Goal: Task Accomplishment & Management: Manage account settings

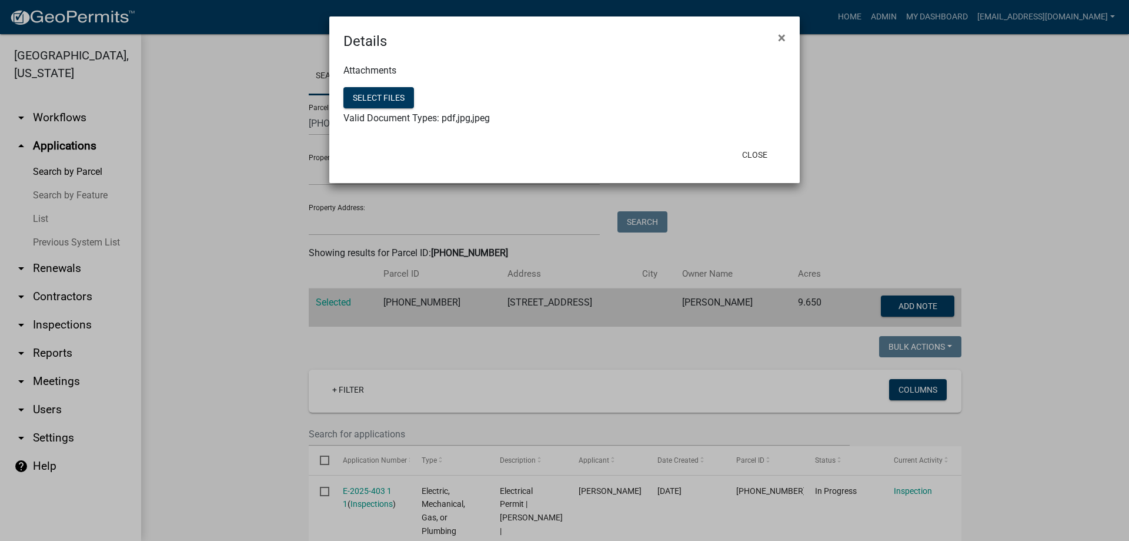
click at [778, 33] on button "×" at bounding box center [782, 37] width 26 height 33
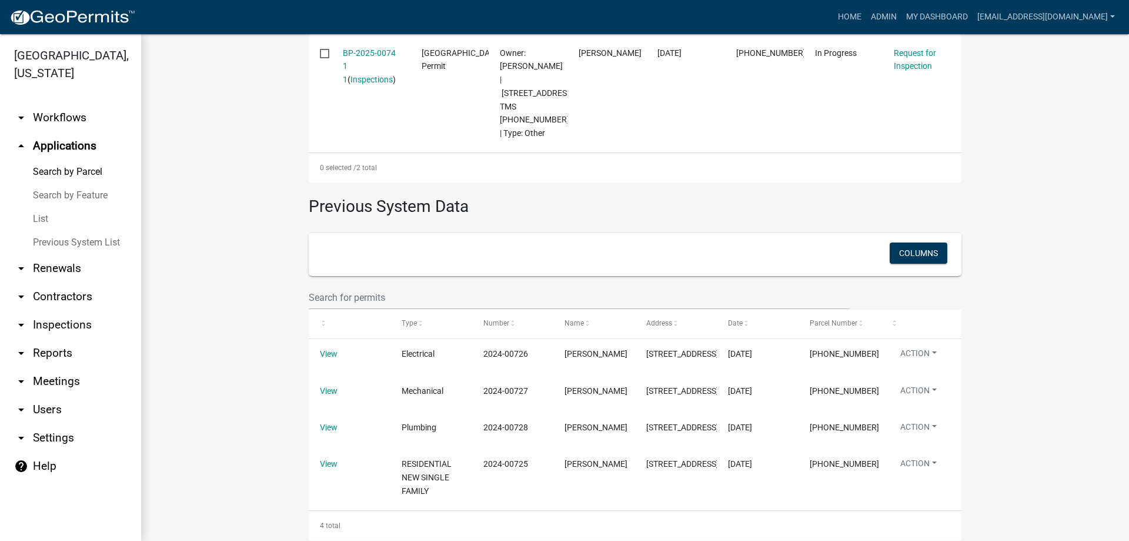
scroll to position [292, 0]
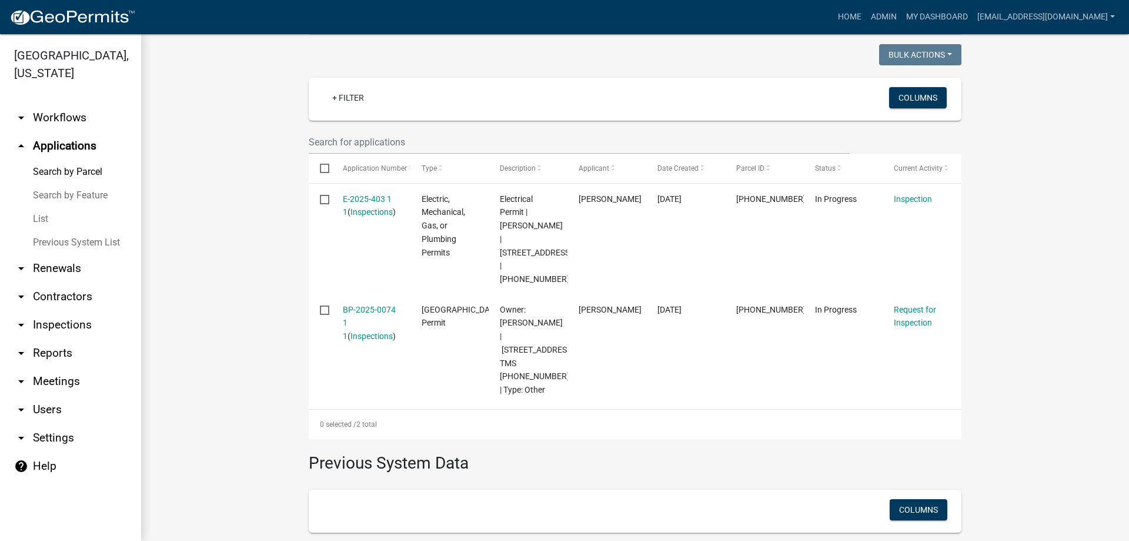
click at [41, 225] on link "List" at bounding box center [70, 219] width 141 height 24
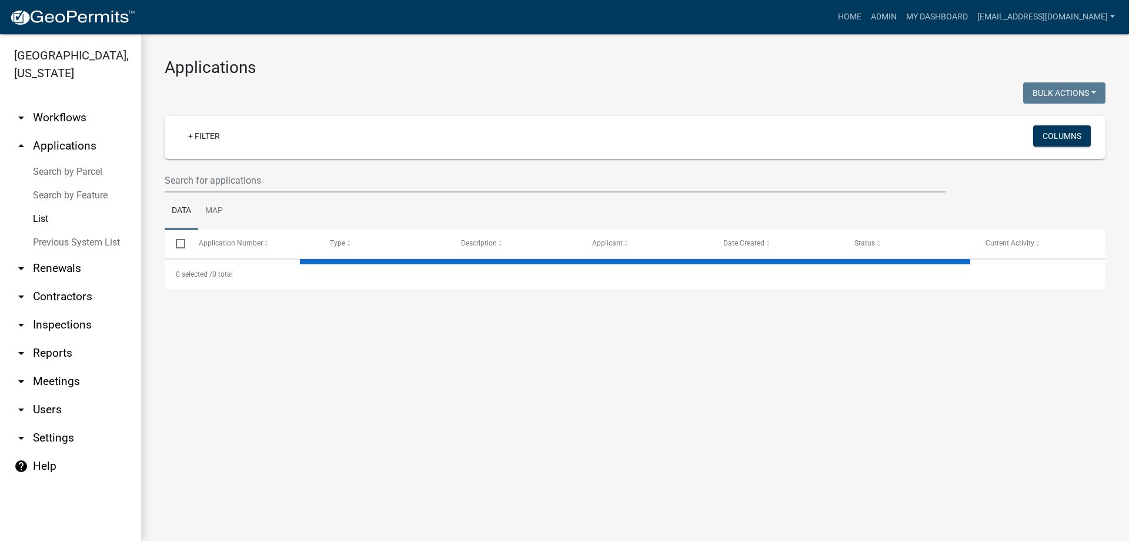
select select "3: 100"
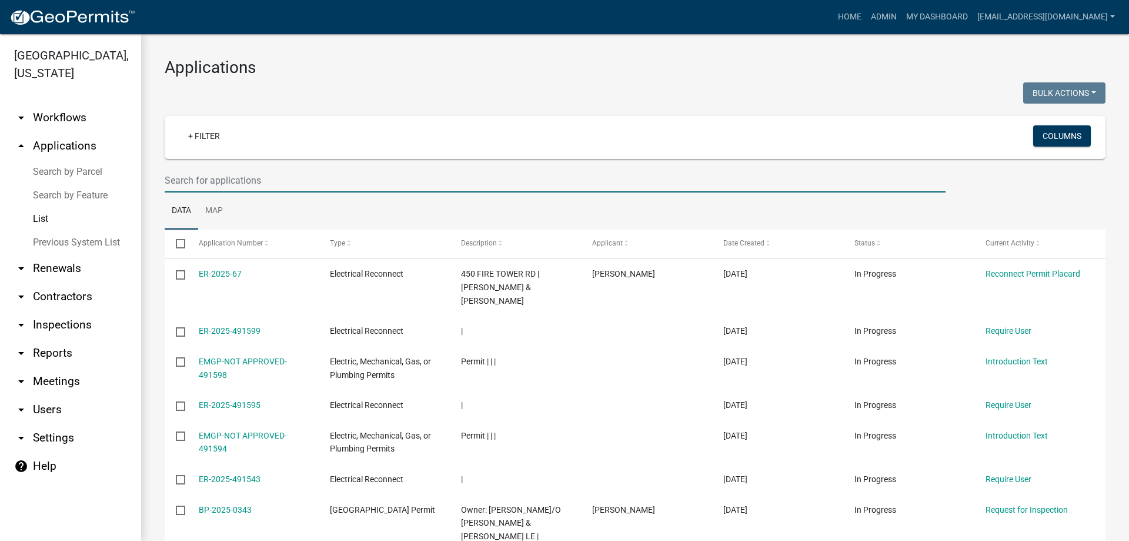
click at [182, 178] on input "text" at bounding box center [555, 180] width 781 height 24
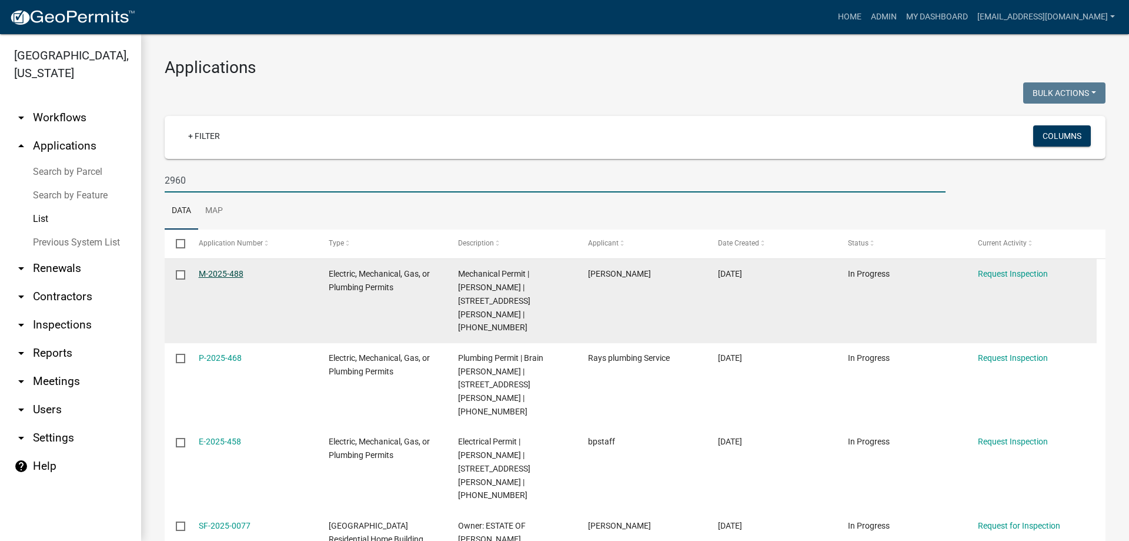
type input "2960"
click at [224, 270] on link "M-2025-488" at bounding box center [221, 273] width 45 height 9
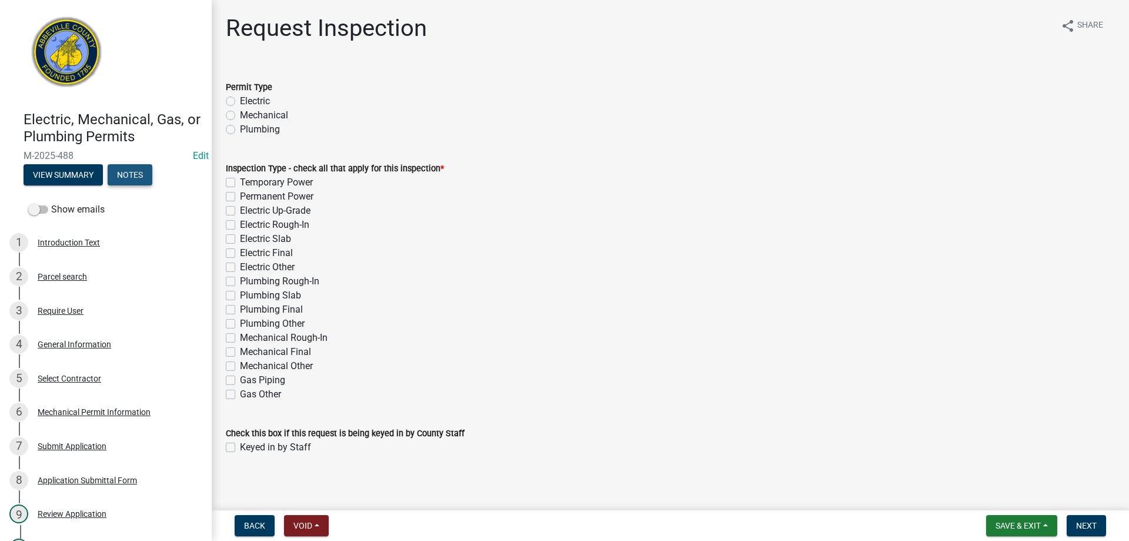
click at [117, 180] on button "Notes" at bounding box center [130, 174] width 45 height 21
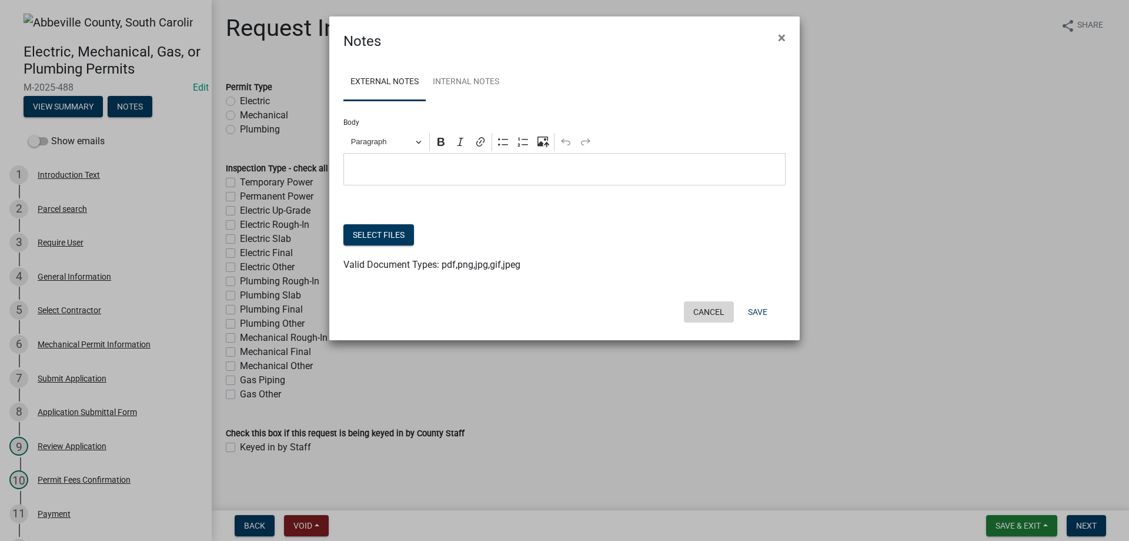
click at [719, 307] on button "Cancel" at bounding box center [709, 311] width 50 height 21
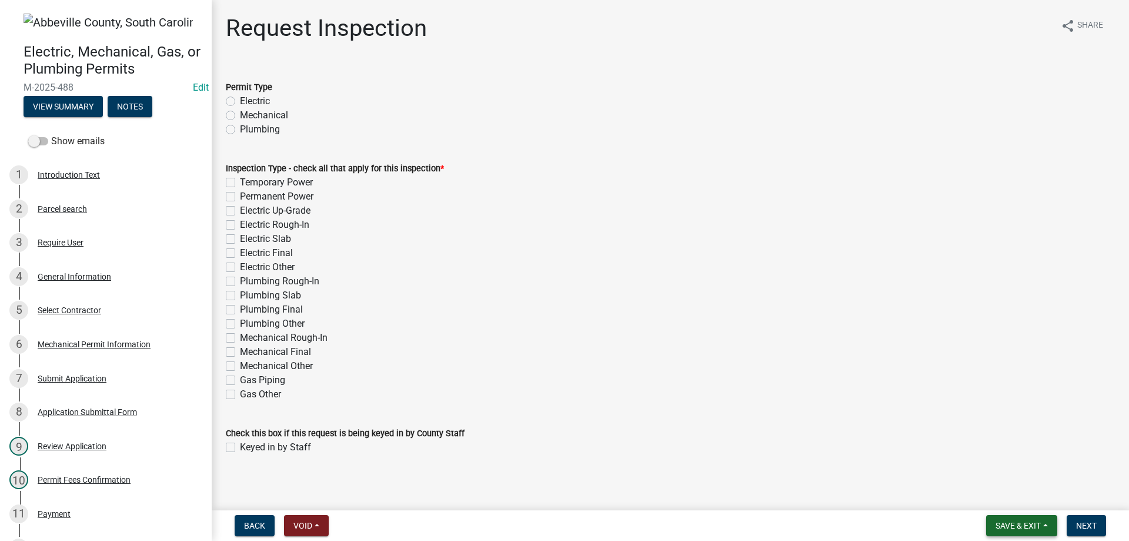
click at [1008, 516] on button "Save & Exit" at bounding box center [1021, 525] width 71 height 21
click at [1002, 486] on button "Save & Exit" at bounding box center [1011, 495] width 94 height 28
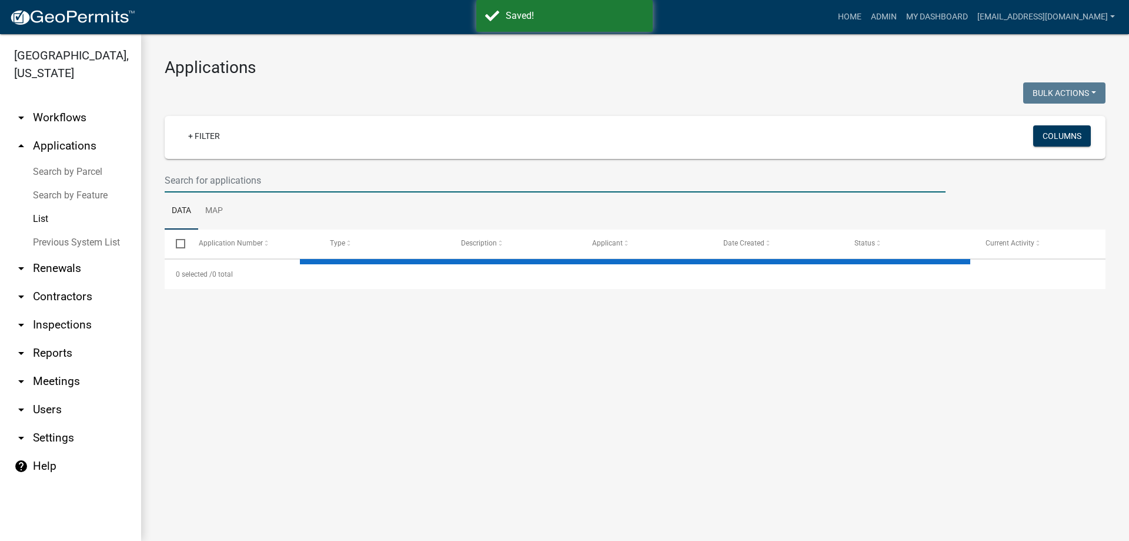
click at [250, 179] on input "text" at bounding box center [555, 180] width 781 height 24
select select "3: 100"
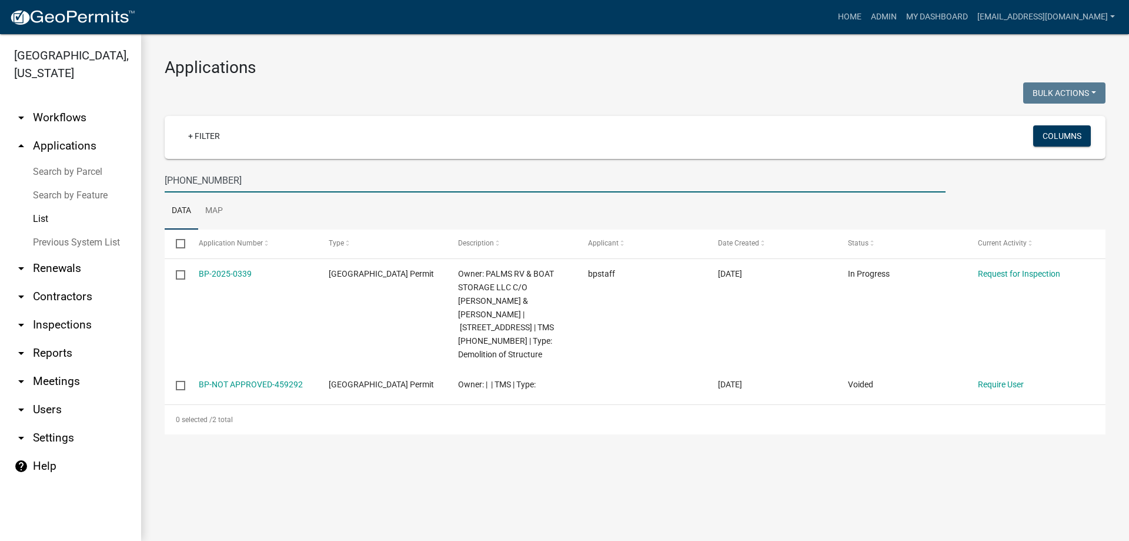
drag, startPoint x: 308, startPoint y: 182, endPoint x: 62, endPoint y: 168, distance: 245.7
click at [82, 171] on div "Abbeville County, South Carolina arrow_drop_down Workflows List arrow_drop_up A…" at bounding box center [564, 287] width 1129 height 506
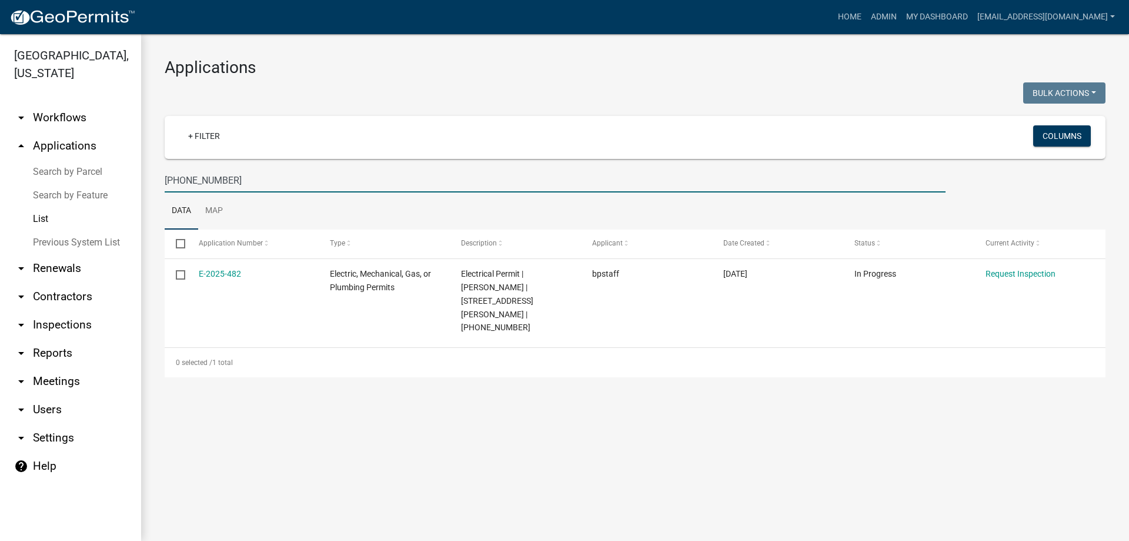
drag, startPoint x: 234, startPoint y: 177, endPoint x: 26, endPoint y: 151, distance: 208.7
click at [26, 151] on div "Abbeville County, South Carolina arrow_drop_down Workflows List arrow_drop_up A…" at bounding box center [564, 287] width 1129 height 506
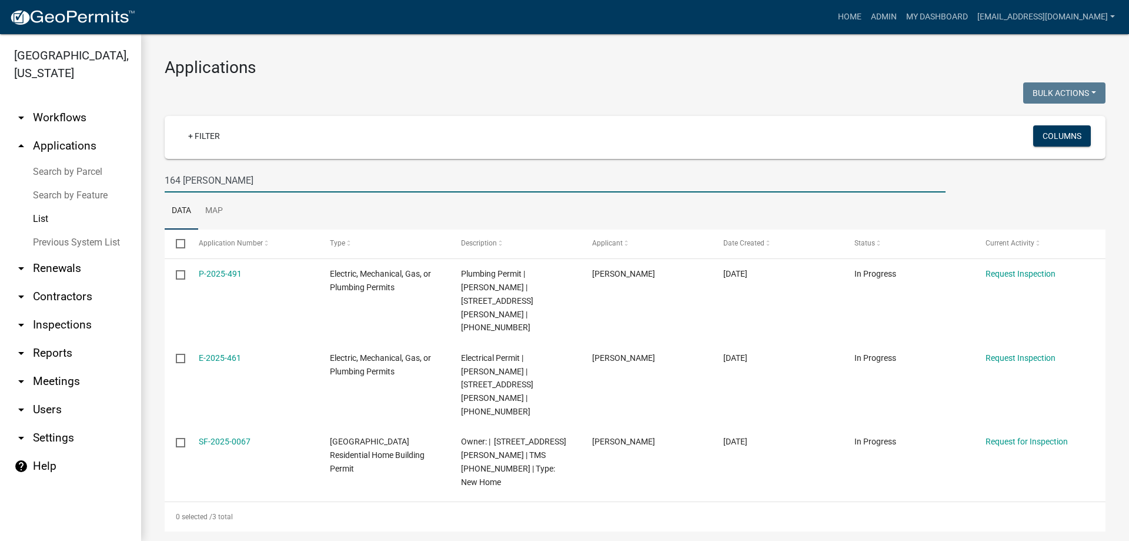
type input "164 troy"
click at [858, 105] on div "Bulk Actions Void Expire Lock Withdraw" at bounding box center [874, 94] width 479 height 24
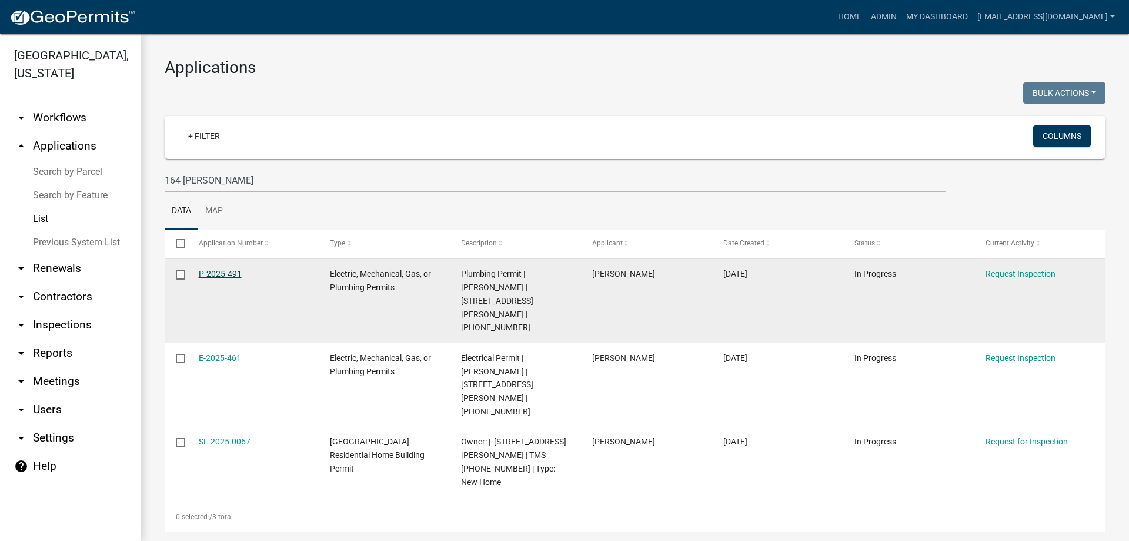
click at [221, 269] on link "P-2025-491" at bounding box center [220, 273] width 43 height 9
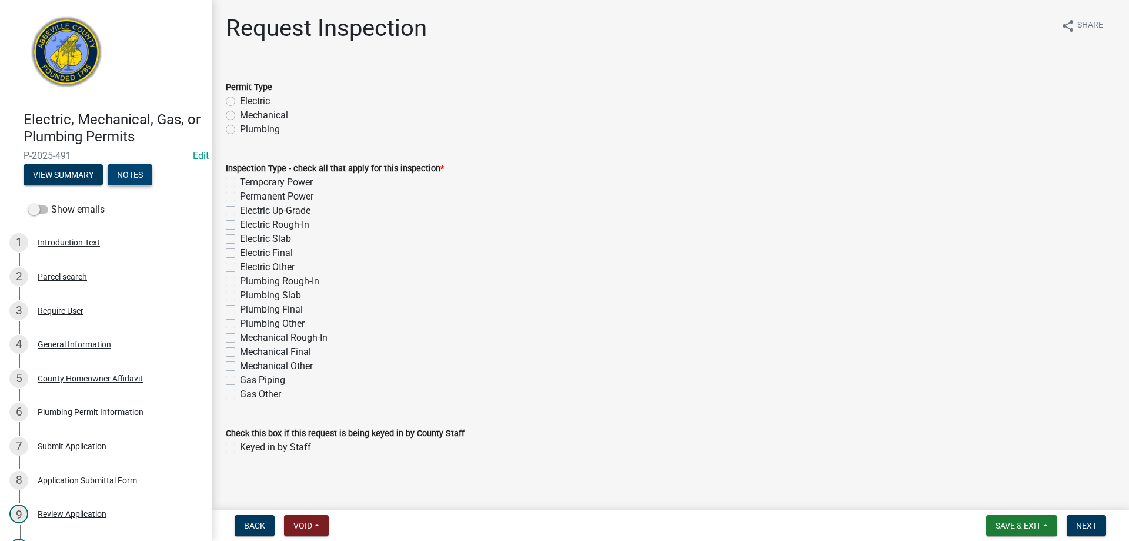
click at [140, 181] on button "Notes" at bounding box center [130, 174] width 45 height 21
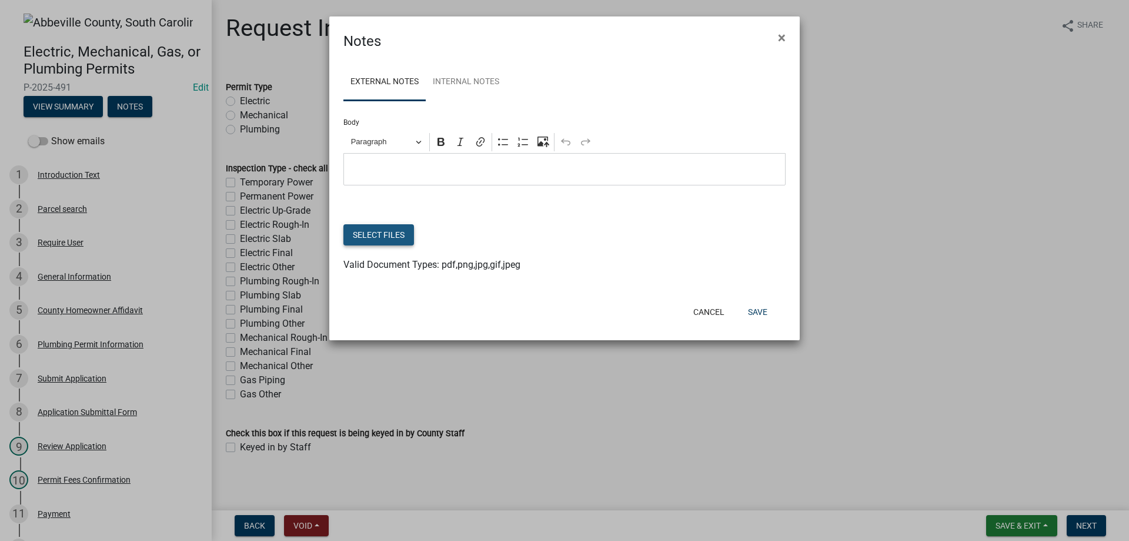
click at [396, 234] on button "Select files" at bounding box center [379, 234] width 71 height 21
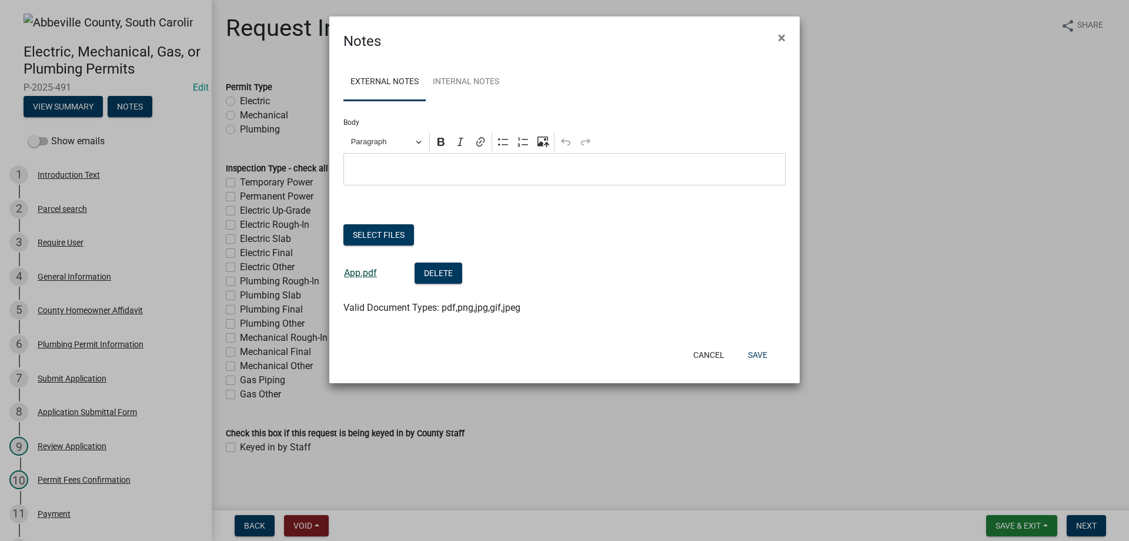
click at [365, 274] on link "App.pdf" at bounding box center [360, 272] width 33 height 11
click at [752, 355] on button "Save" at bounding box center [758, 354] width 38 height 21
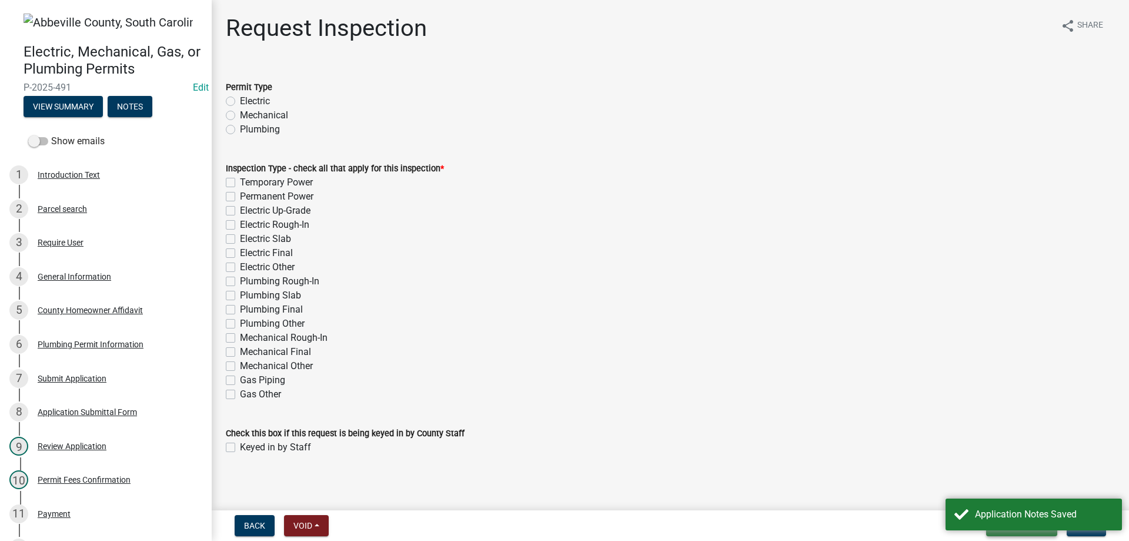
click at [1022, 531] on button "Save & Exit" at bounding box center [1021, 525] width 71 height 21
click at [1013, 492] on button "Save & Exit" at bounding box center [1011, 495] width 94 height 28
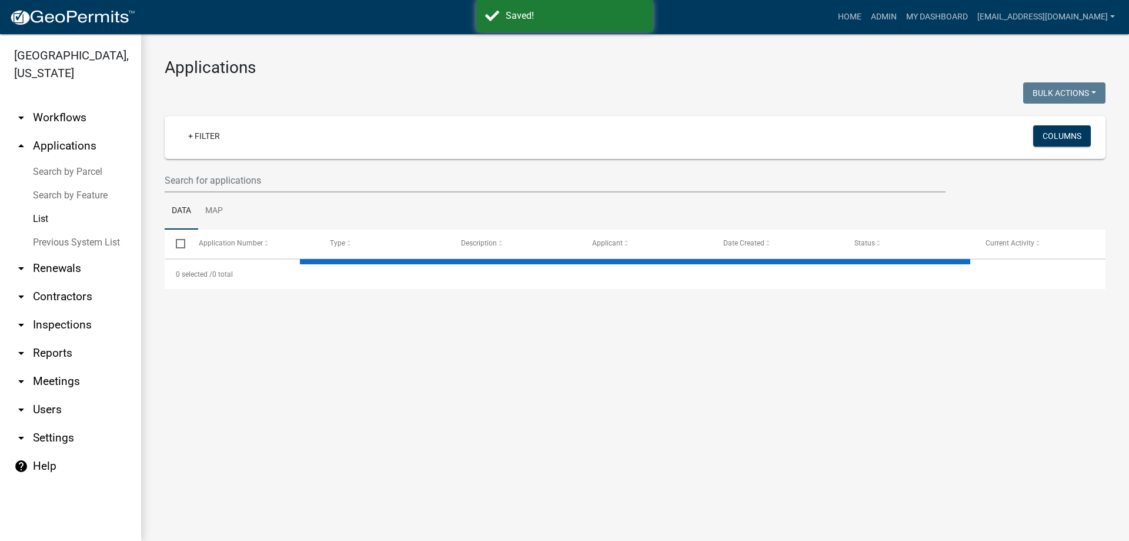
select select "3: 100"
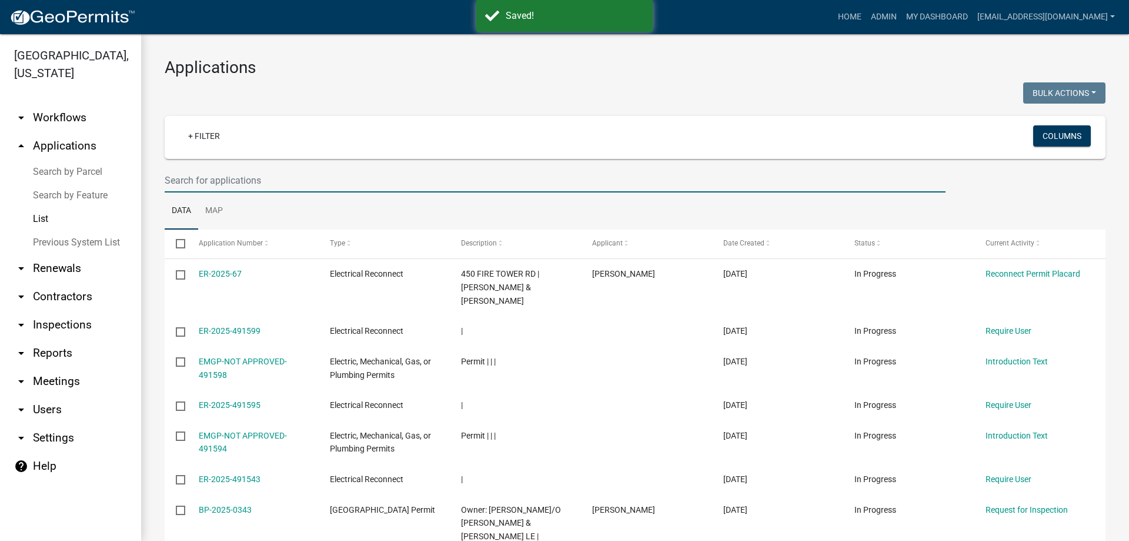
click at [212, 179] on input "text" at bounding box center [555, 180] width 781 height 24
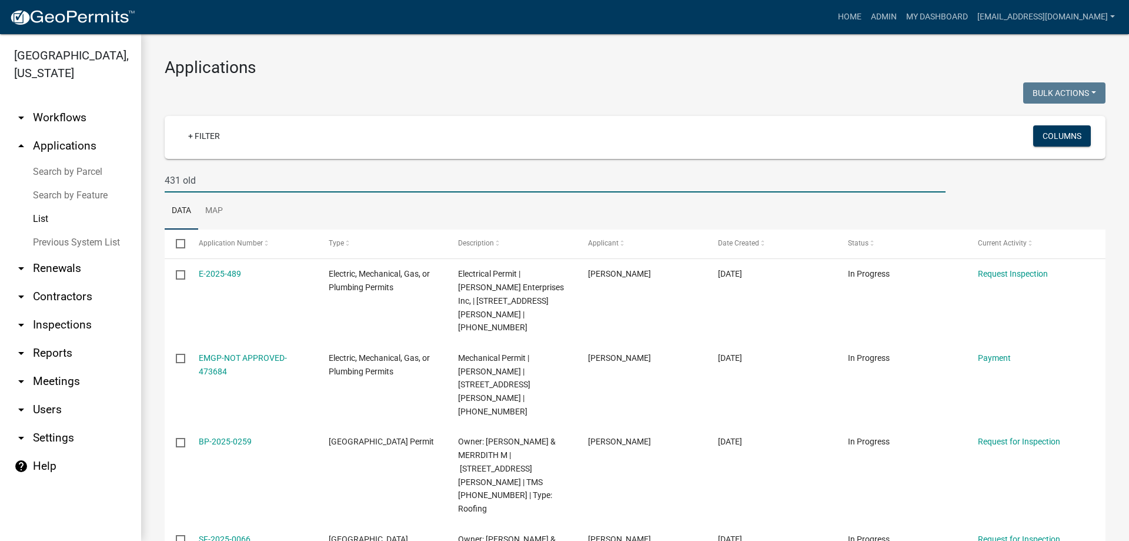
type input "431 old"
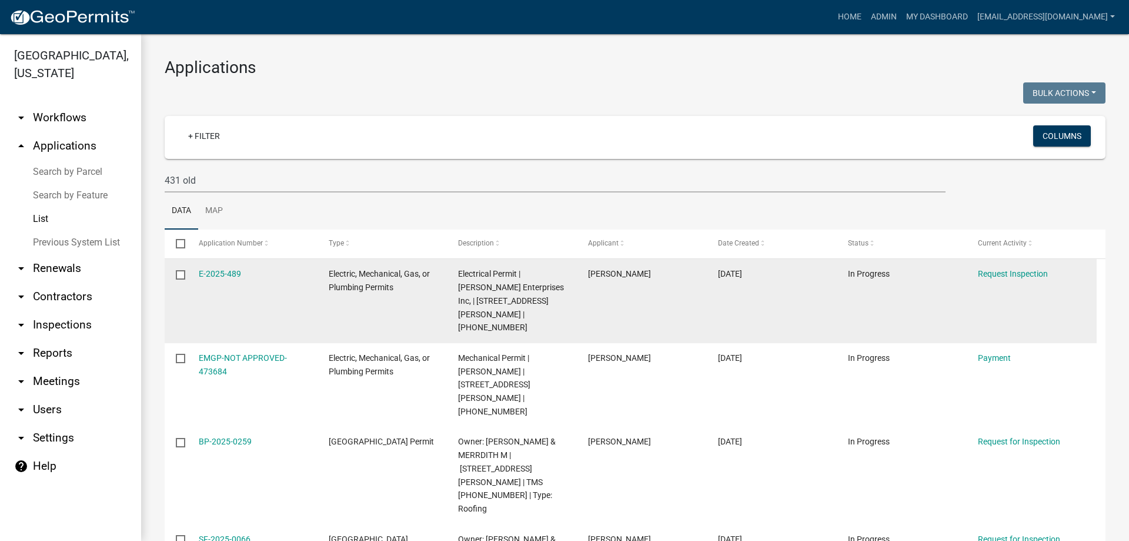
click at [194, 273] on datatable-body-cell "E-2025-489" at bounding box center [252, 301] width 130 height 84
click at [216, 273] on link "E-2025-489" at bounding box center [220, 273] width 42 height 9
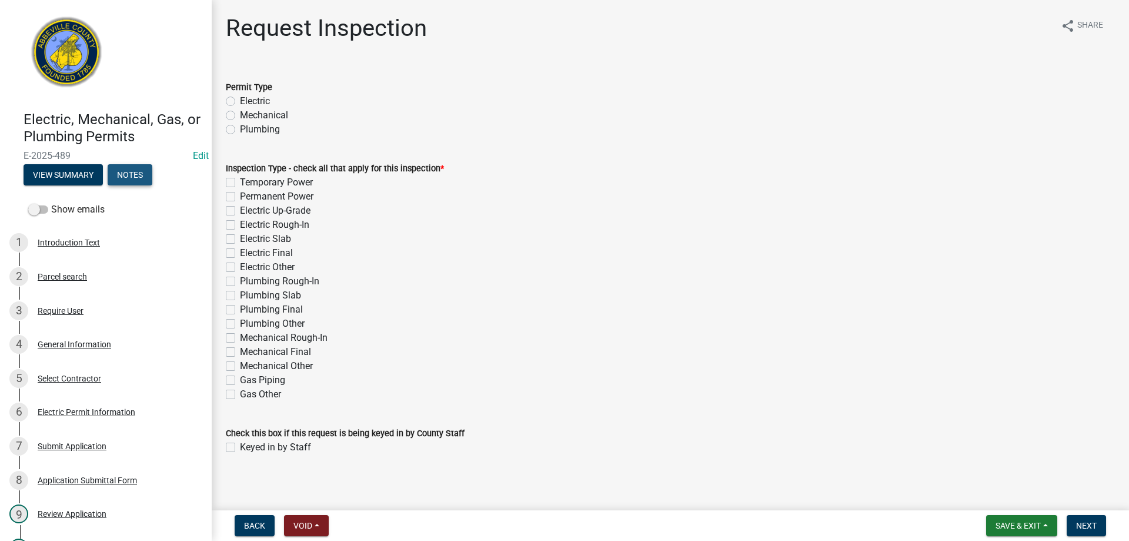
click at [132, 173] on button "Notes" at bounding box center [130, 174] width 45 height 21
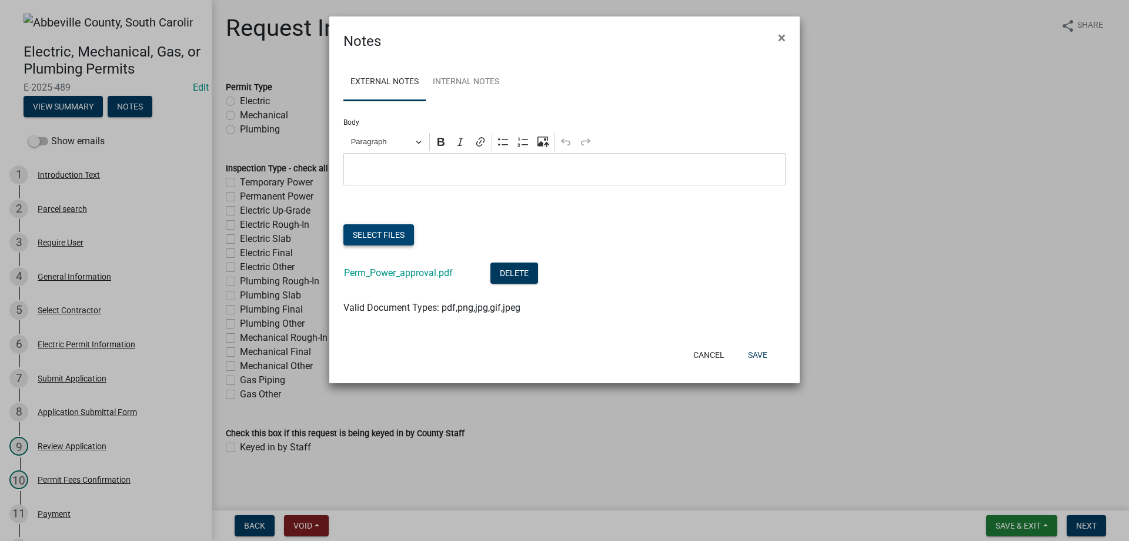
click at [355, 232] on button "Select files" at bounding box center [379, 234] width 71 height 21
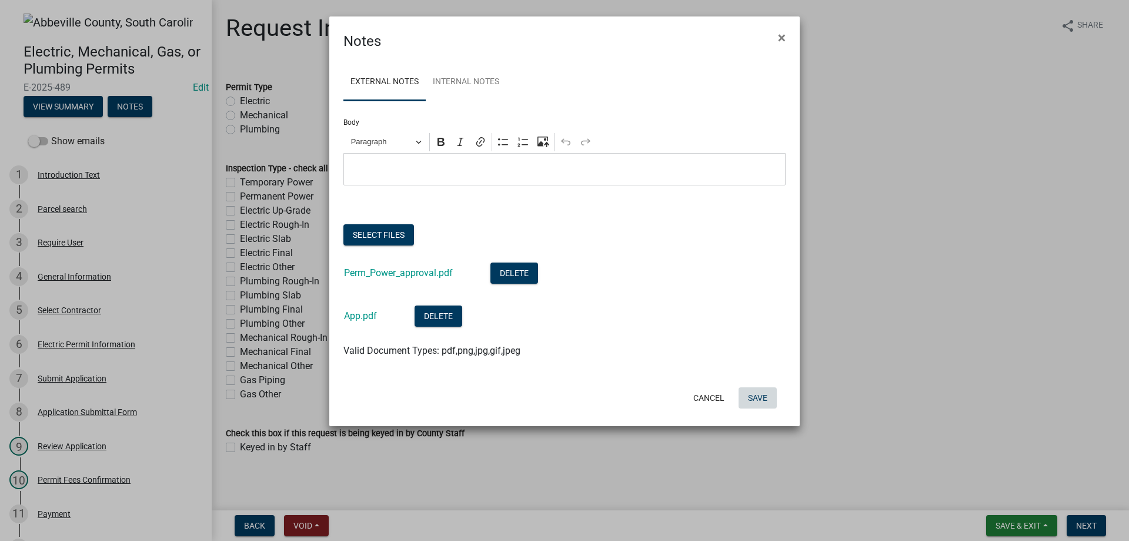
click at [755, 394] on button "Save" at bounding box center [758, 397] width 38 height 21
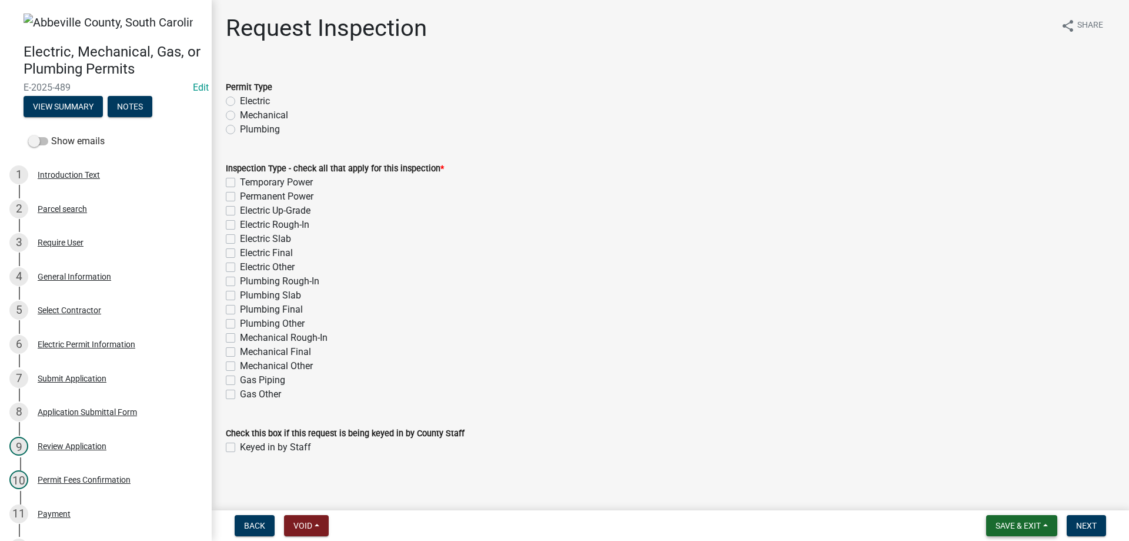
click at [1047, 525] on button "Save & Exit" at bounding box center [1021, 525] width 71 height 21
click at [1036, 504] on button "Save & Exit" at bounding box center [1011, 495] width 94 height 28
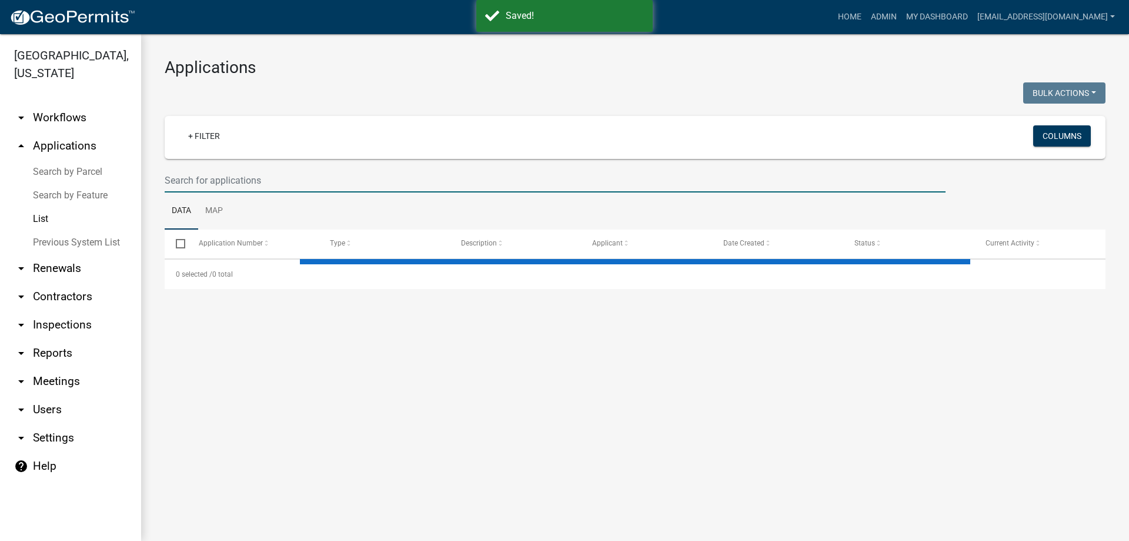
click at [316, 176] on input "text" at bounding box center [555, 180] width 781 height 24
select select "3: 100"
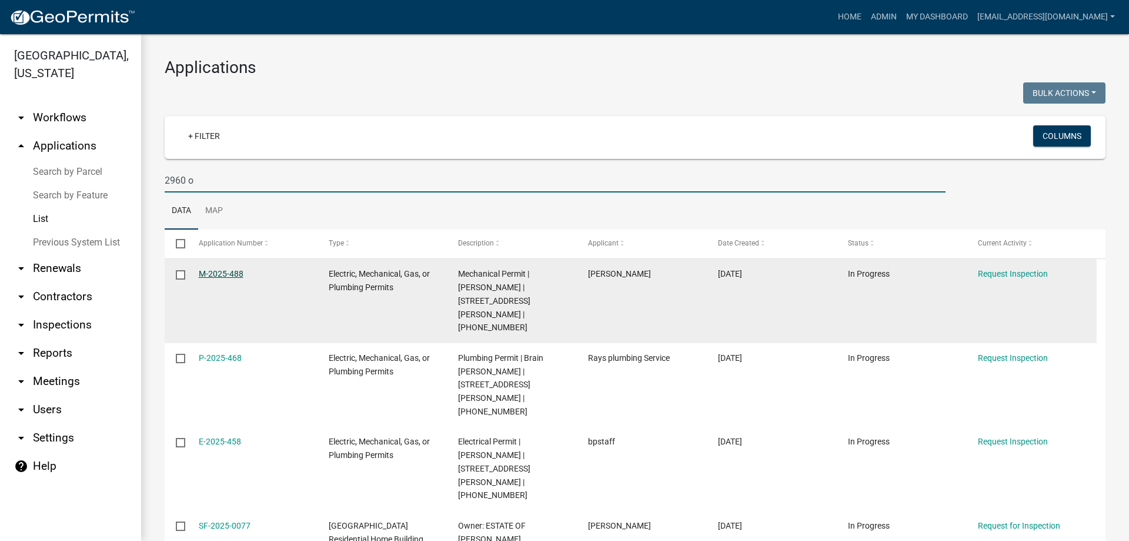
type input "2960 o"
click at [208, 272] on link "M-2025-488" at bounding box center [221, 273] width 45 height 9
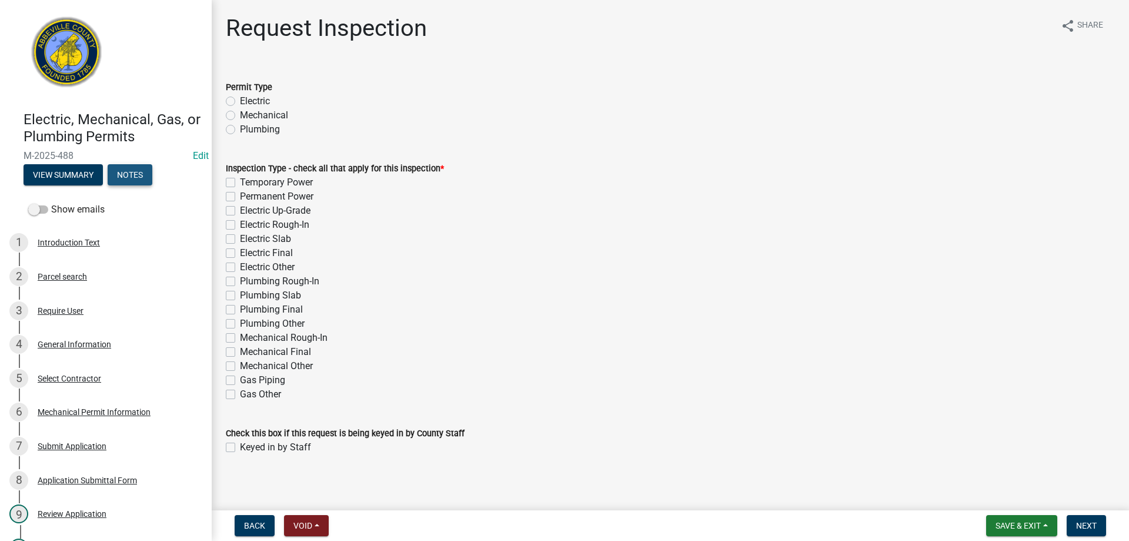
click at [148, 168] on button "Notes" at bounding box center [130, 174] width 45 height 21
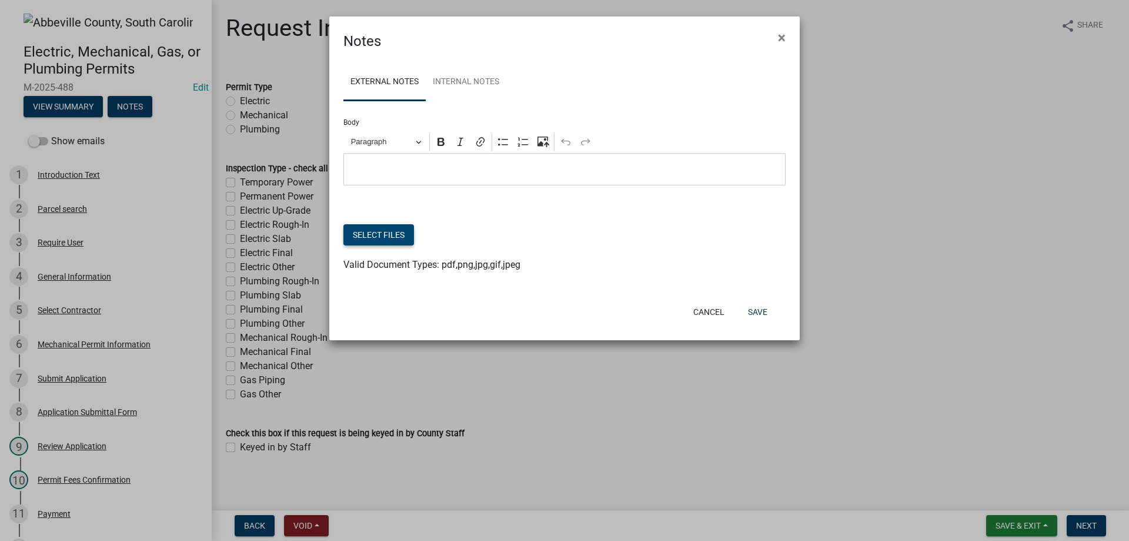
click at [404, 231] on button "Select files" at bounding box center [379, 234] width 71 height 21
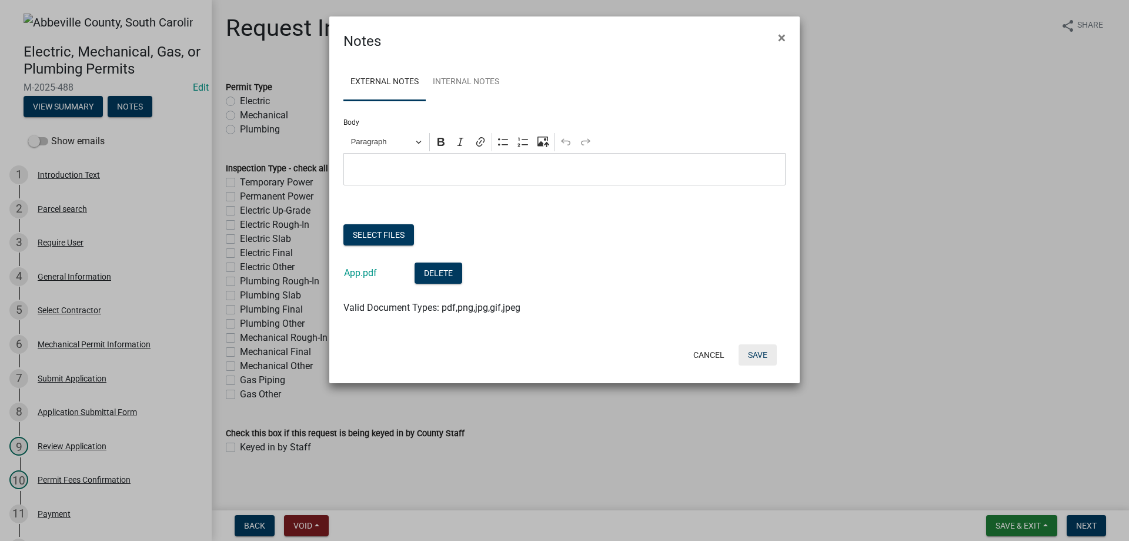
click at [761, 358] on button "Save" at bounding box center [758, 354] width 38 height 21
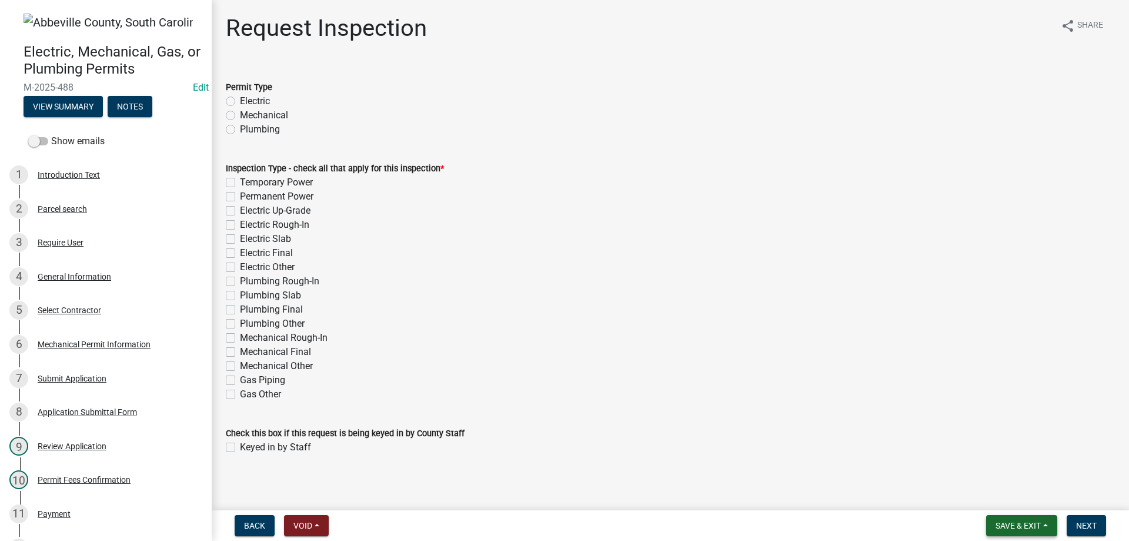
click at [1019, 522] on span "Save & Exit" at bounding box center [1018, 525] width 45 height 9
click at [998, 499] on button "Save & Exit" at bounding box center [1011, 495] width 94 height 28
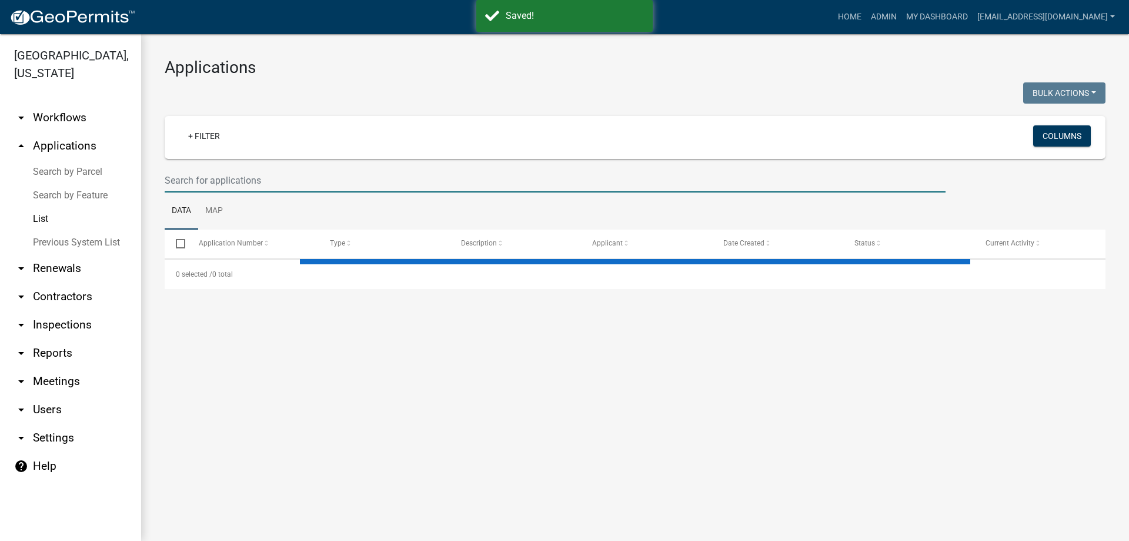
click at [258, 178] on input "text" at bounding box center [555, 180] width 781 height 24
select select "3: 100"
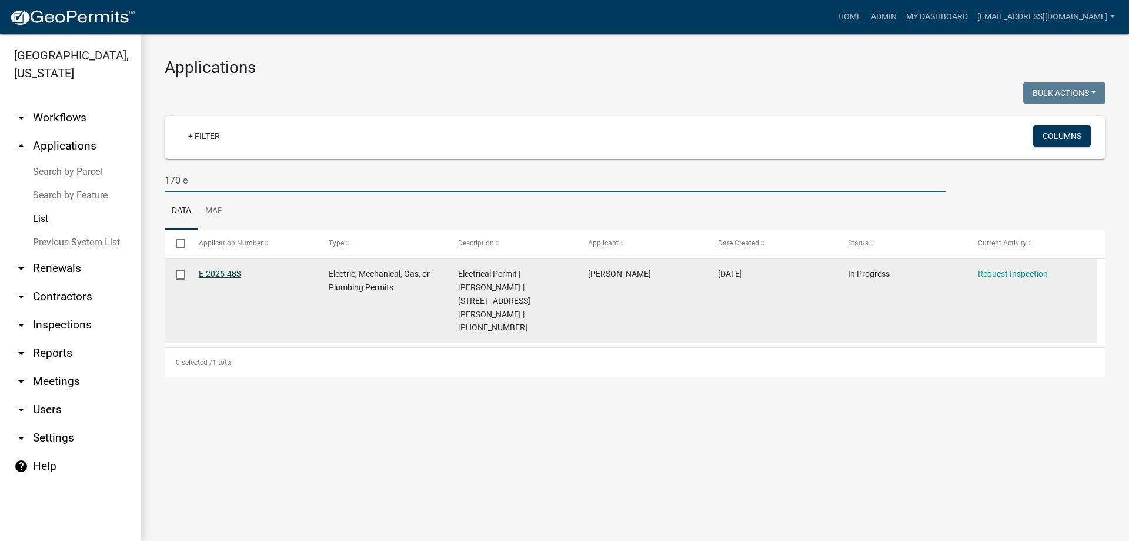
type input "170 e"
click at [209, 274] on link "E-2025-483" at bounding box center [220, 273] width 42 height 9
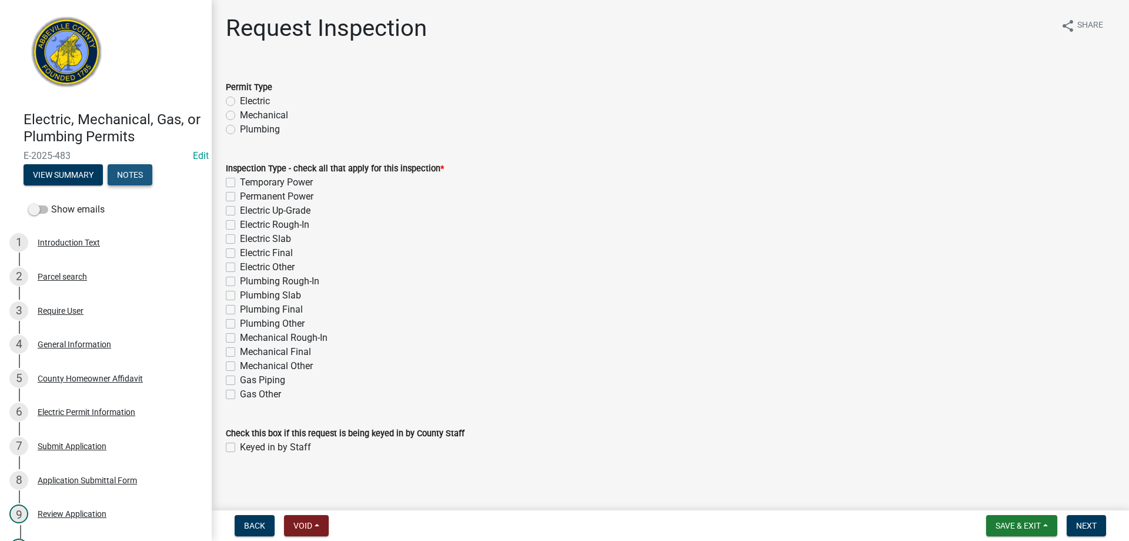
click at [139, 176] on button "Notes" at bounding box center [130, 174] width 45 height 21
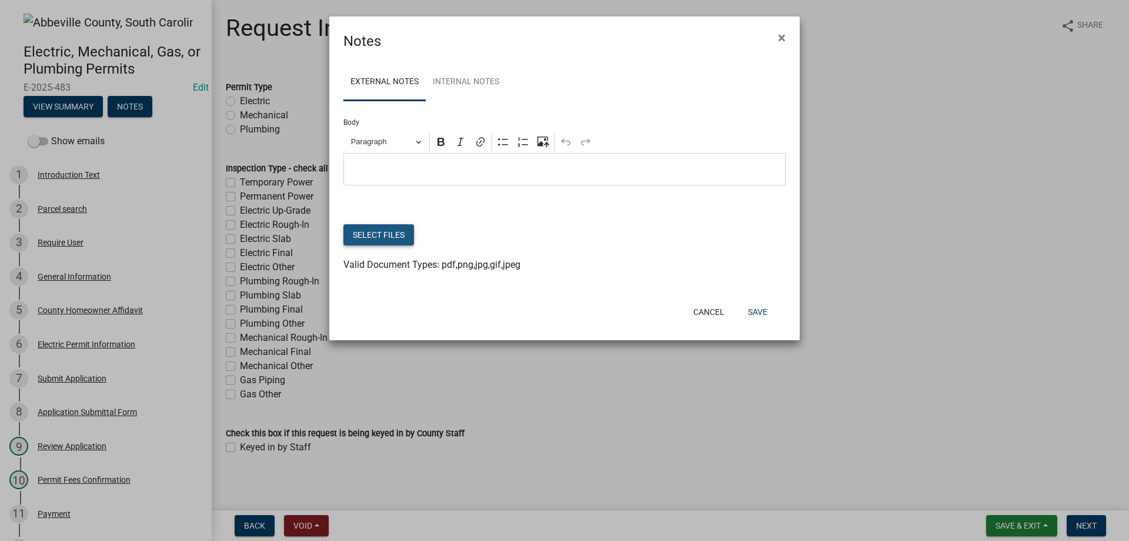
click at [392, 236] on button "Select files" at bounding box center [379, 234] width 71 height 21
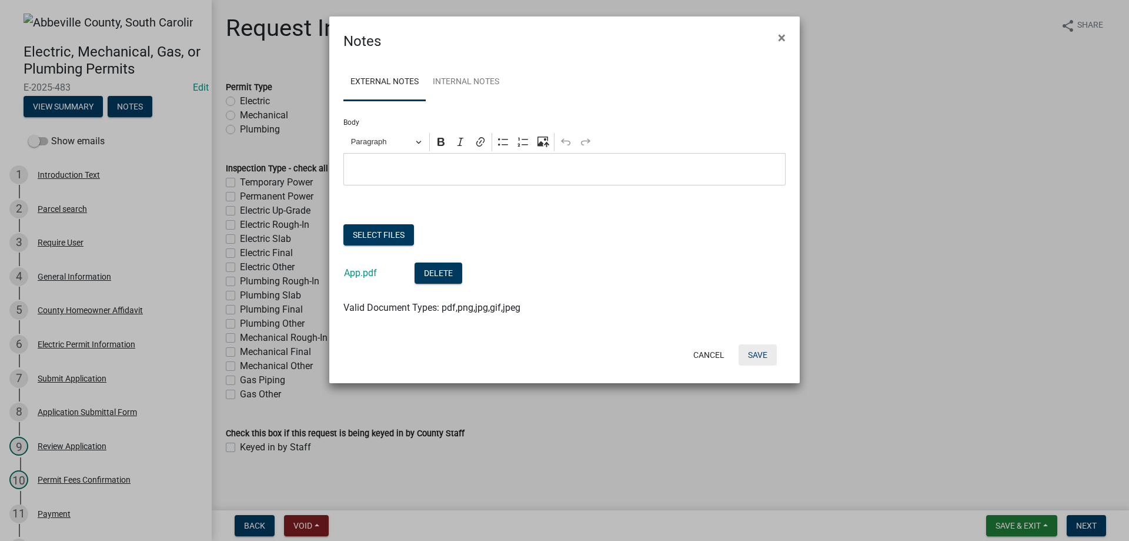
click at [752, 349] on button "Save" at bounding box center [758, 354] width 38 height 21
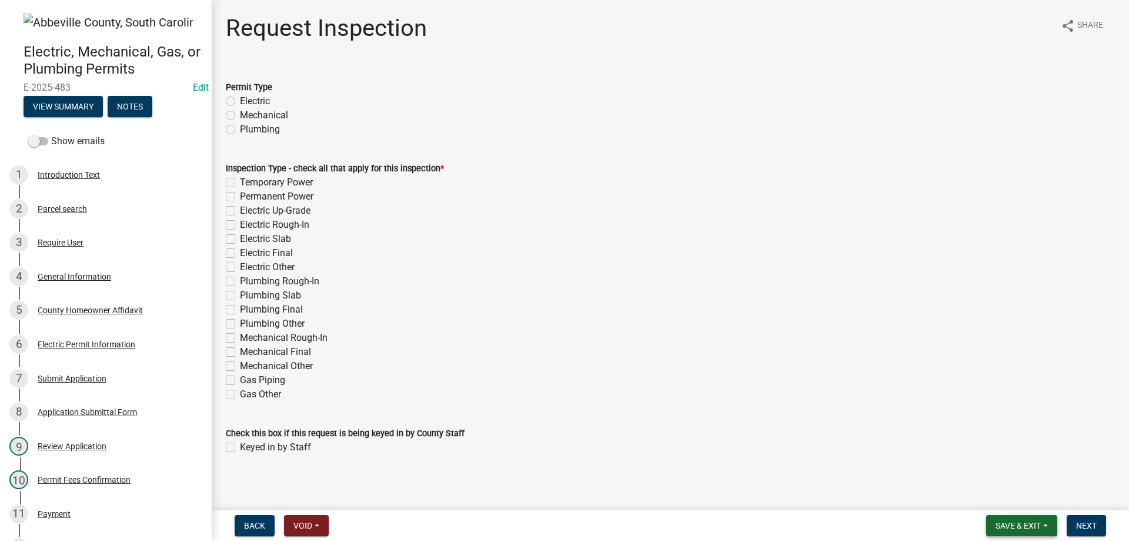
click at [1034, 516] on button "Save & Exit" at bounding box center [1021, 525] width 71 height 21
click at [986, 495] on button "Save & Exit" at bounding box center [1011, 495] width 94 height 28
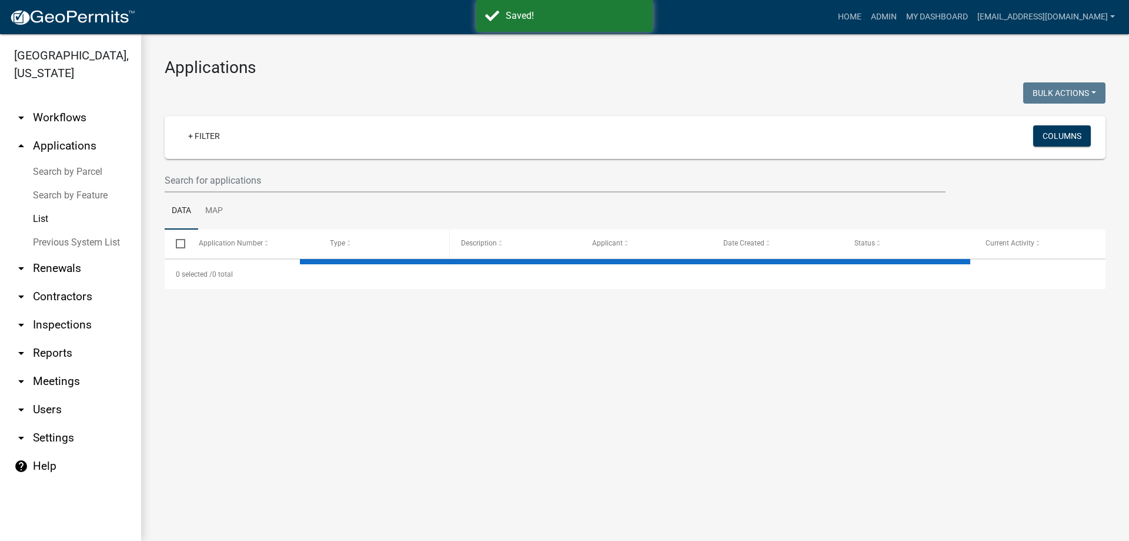
select select "3: 100"
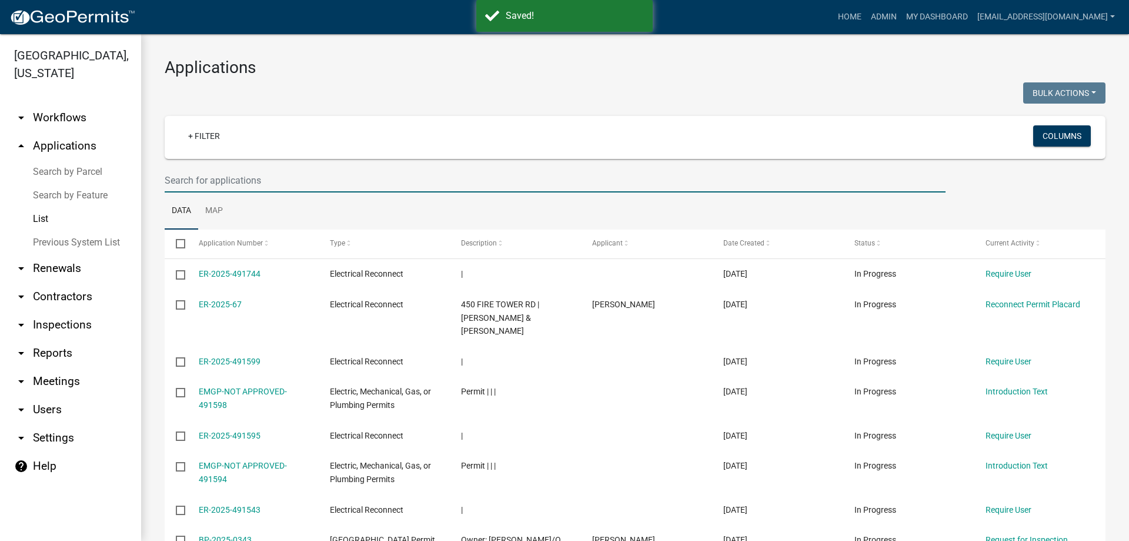
click at [336, 181] on input "text" at bounding box center [555, 180] width 781 height 24
click at [429, 202] on ul "Data Map" at bounding box center [635, 210] width 941 height 37
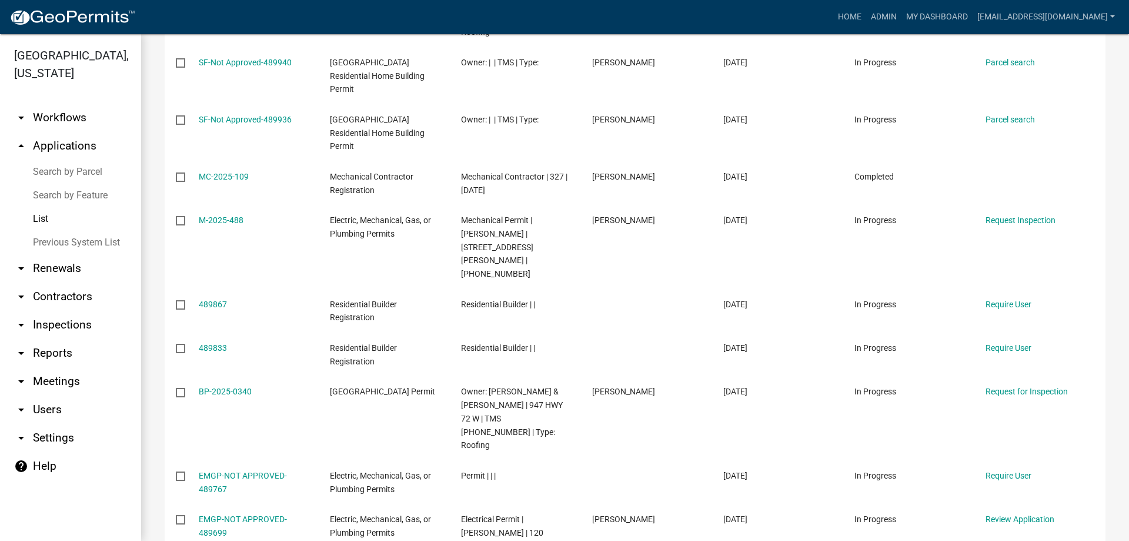
scroll to position [2235, 0]
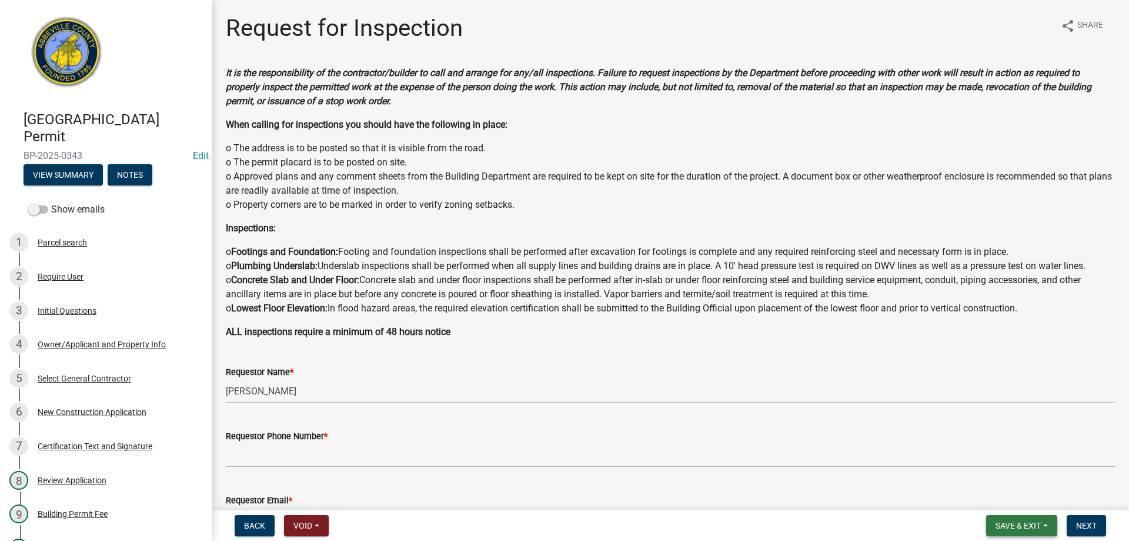
click at [1031, 529] on span "Save & Exit" at bounding box center [1018, 525] width 45 height 9
click at [1019, 495] on button "Save & Exit" at bounding box center [1011, 495] width 94 height 28
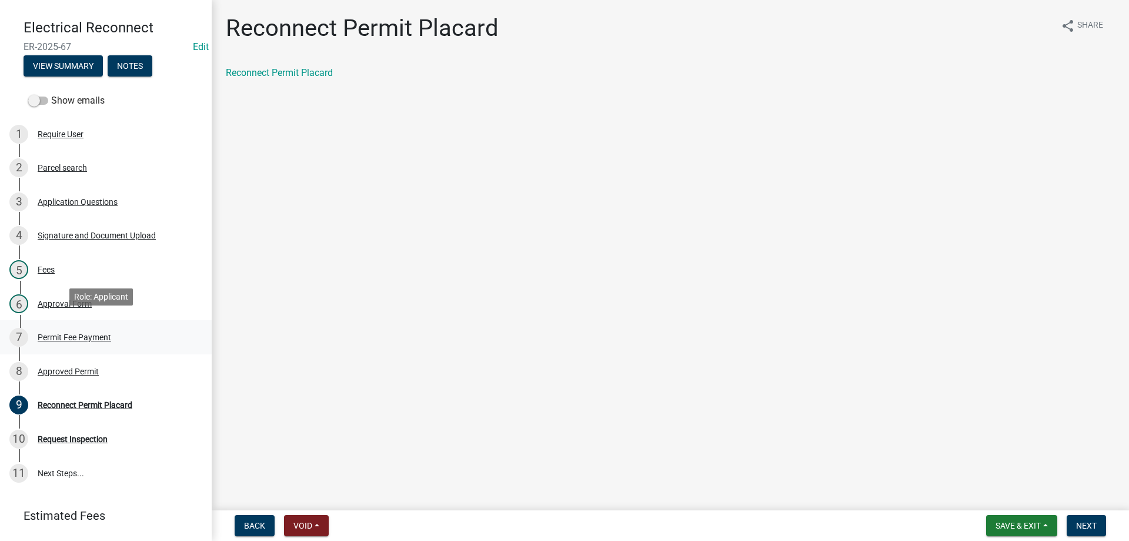
scroll to position [118, 0]
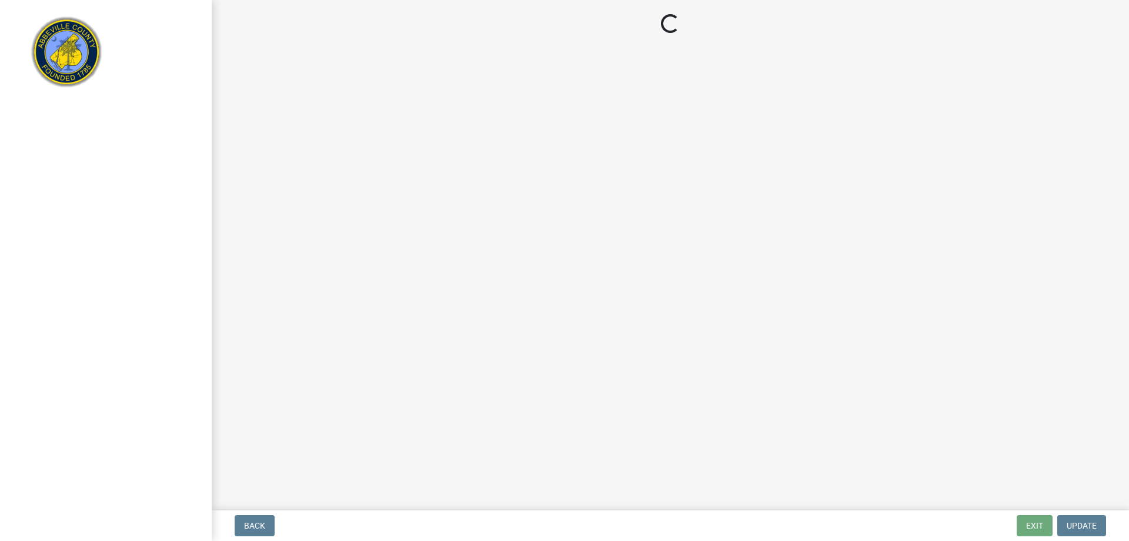
select select "896ec84b-7942-43b9-a78d-4f1554b7930c"
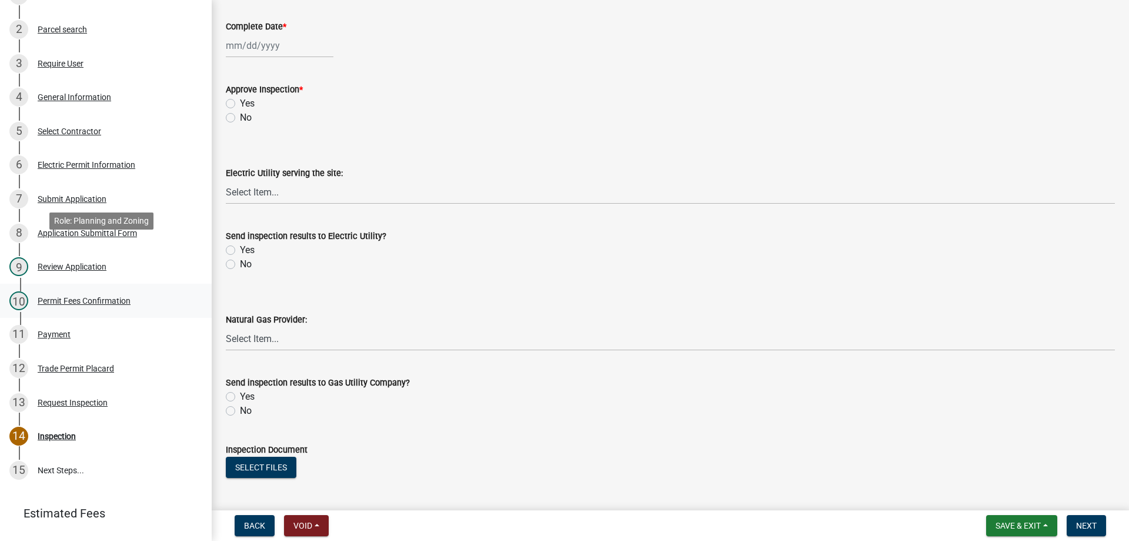
scroll to position [294, 0]
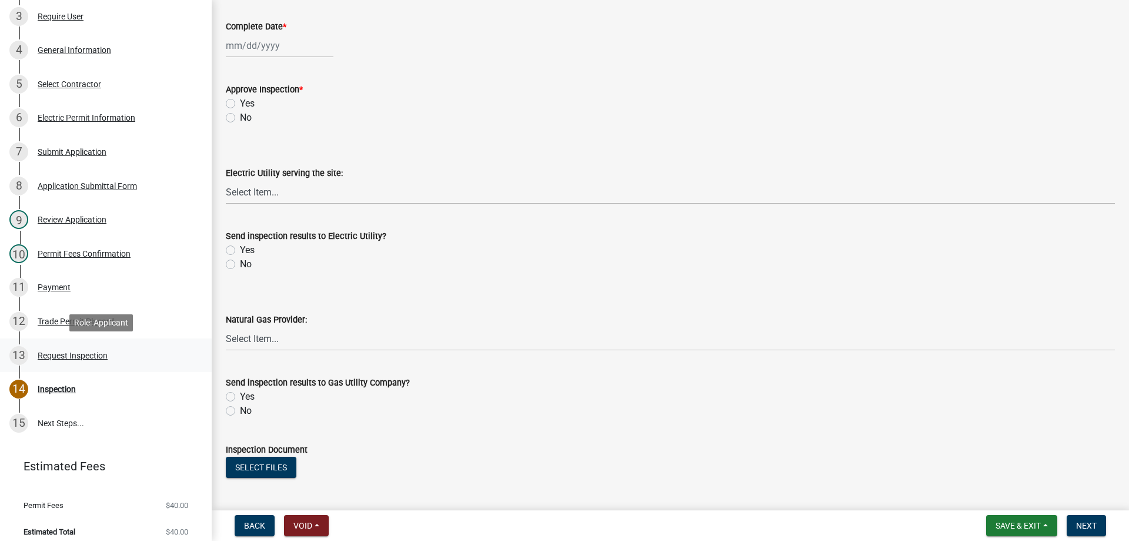
click at [66, 356] on div "Request Inspection" at bounding box center [73, 355] width 70 height 8
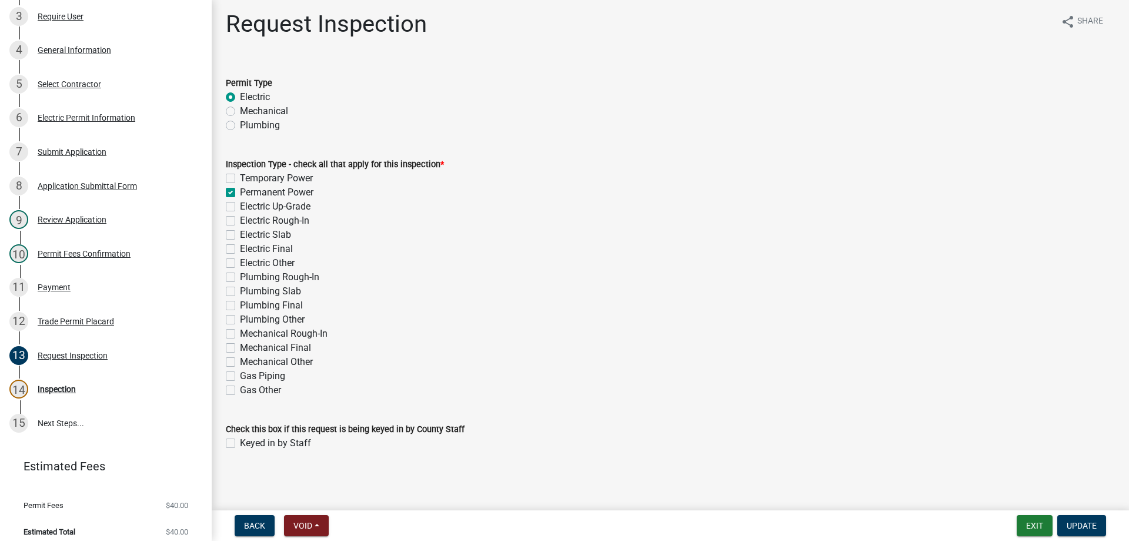
scroll to position [5, 0]
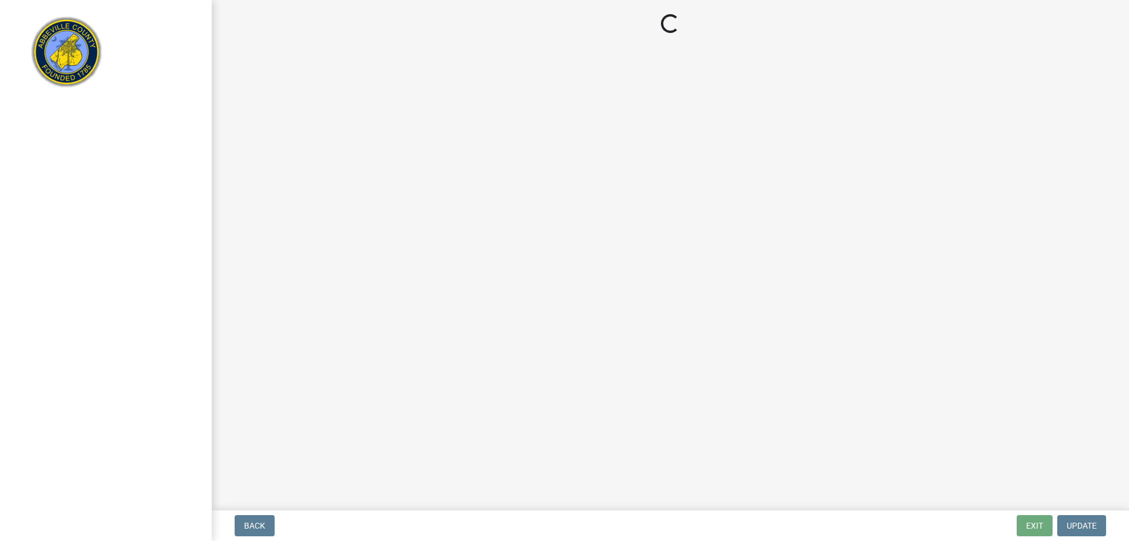
select select "896ec84b-7942-43b9-a78d-4f1554b7930c"
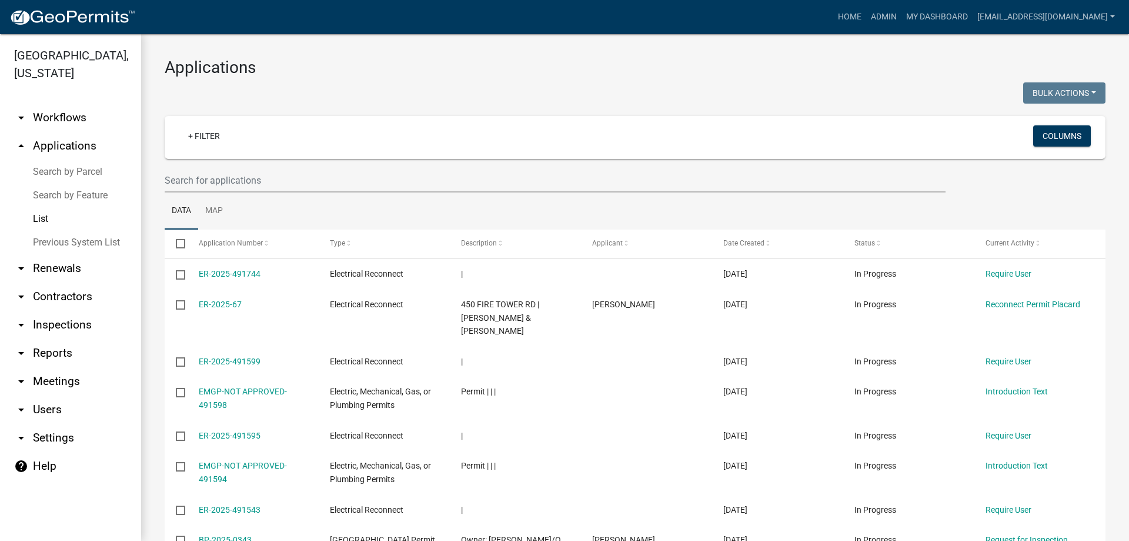
select select "3: 100"
click at [214, 181] on input "text" at bounding box center [555, 180] width 781 height 24
click at [236, 175] on input "text" at bounding box center [555, 180] width 781 height 24
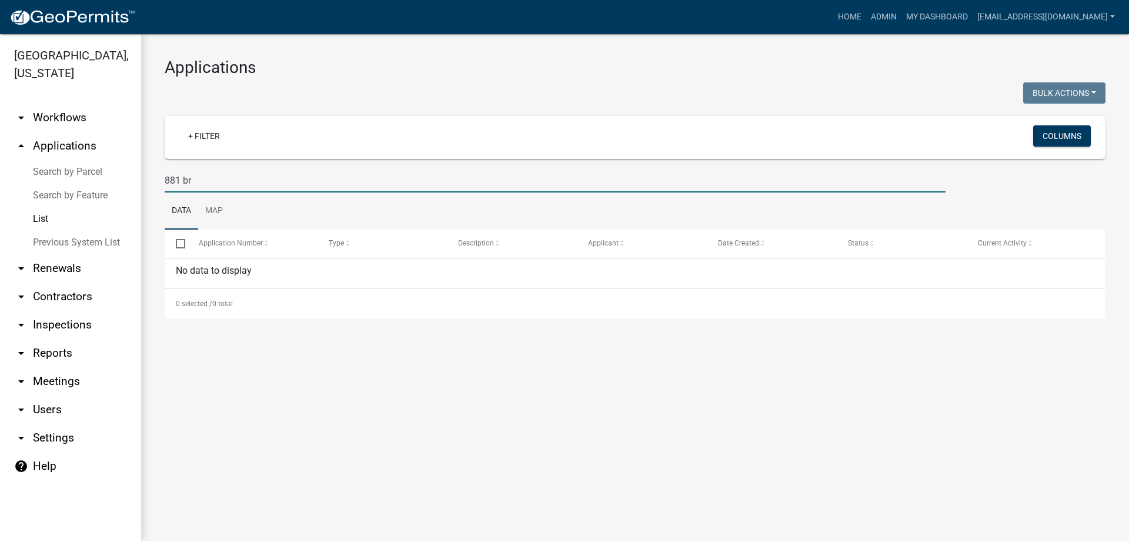
drag, startPoint x: 181, startPoint y: 182, endPoint x: 109, endPoint y: 174, distance: 72.2
click at [109, 174] on div "[GEOGRAPHIC_DATA], [US_STATE] arrow_drop_down Workflows List arrow_drop_up Appl…" at bounding box center [564, 287] width 1129 height 506
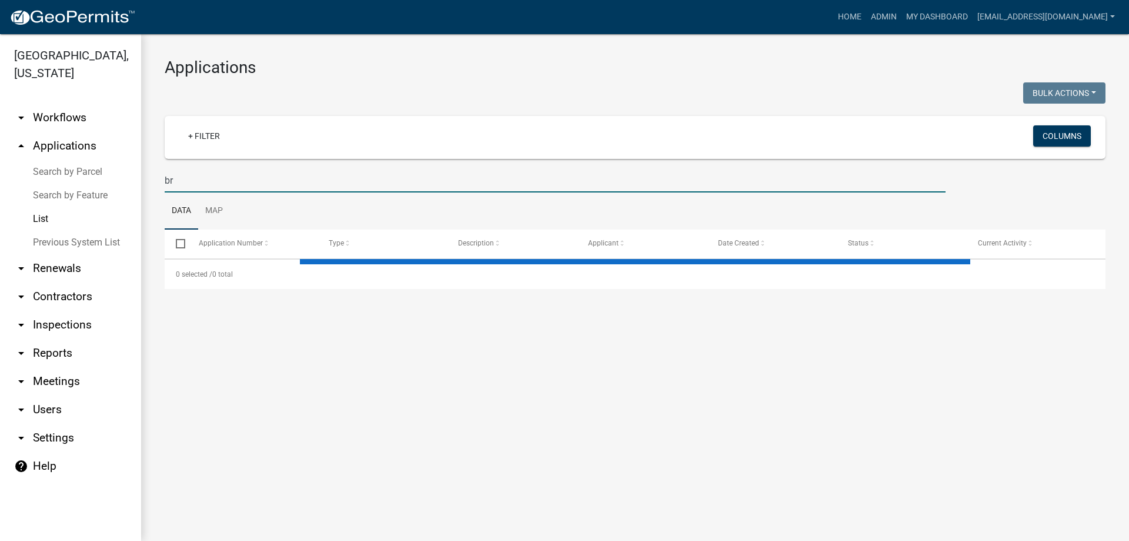
type input "br"
click at [182, 184] on input "br" at bounding box center [555, 180] width 781 height 24
select select "3: 100"
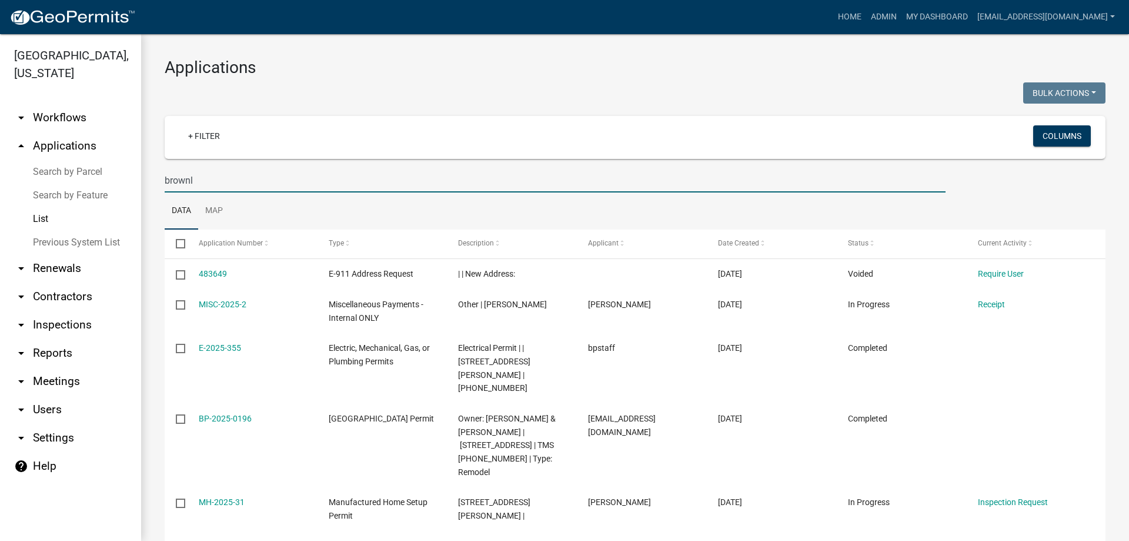
scroll to position [59, 0]
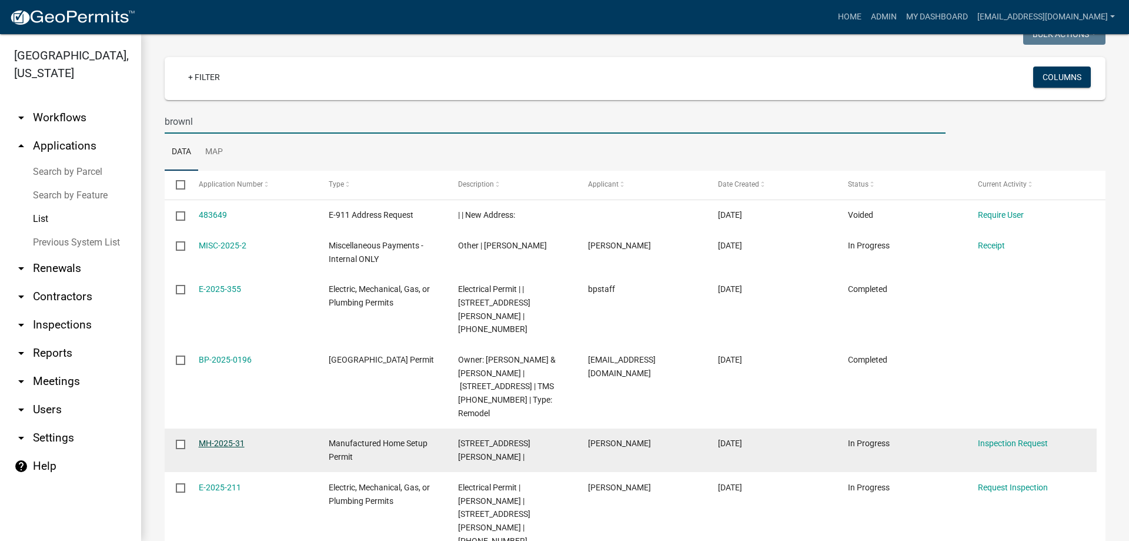
type input "brownl"
click at [208, 438] on link "MH-2025-31" at bounding box center [222, 442] width 46 height 9
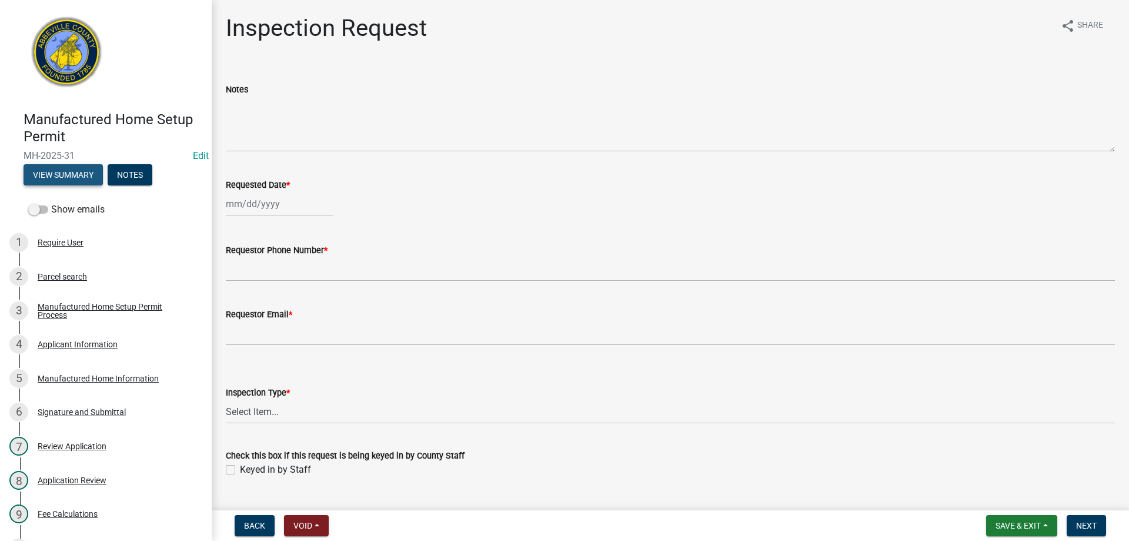
click at [64, 107] on div "Manufactured Home Setup Permit MH-2025-31 Edit View Summary Notes" at bounding box center [105, 145] width 193 height 86
click at [82, 179] on button "View Summary" at bounding box center [63, 174] width 79 height 21
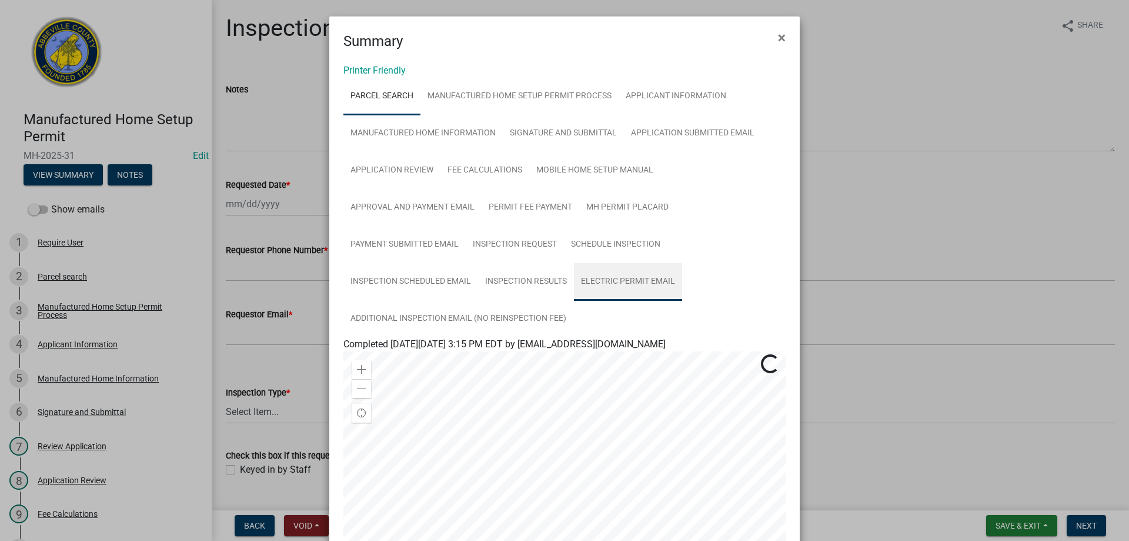
click at [626, 279] on link "Electric Permit Email" at bounding box center [628, 282] width 108 height 38
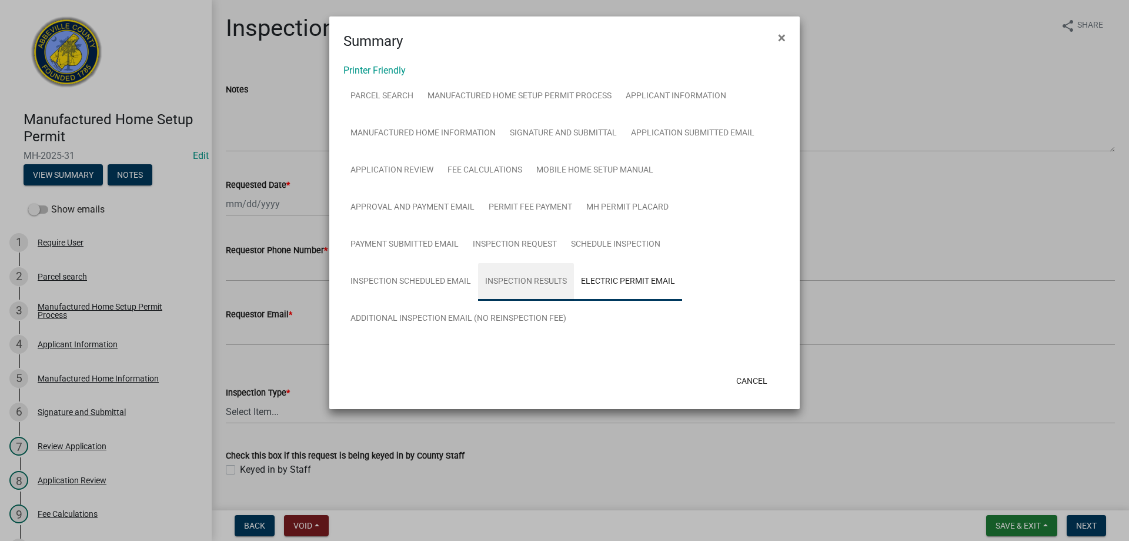
click at [544, 282] on link "Inspection Results" at bounding box center [526, 282] width 96 height 38
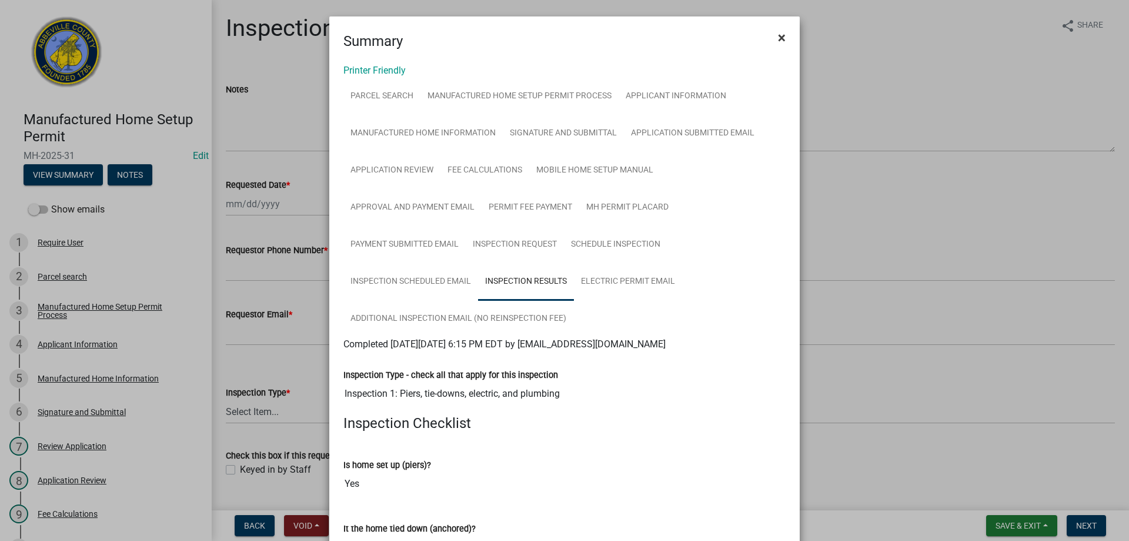
click at [778, 36] on span "×" at bounding box center [782, 37] width 8 height 16
